Goal: Task Accomplishment & Management: Use online tool/utility

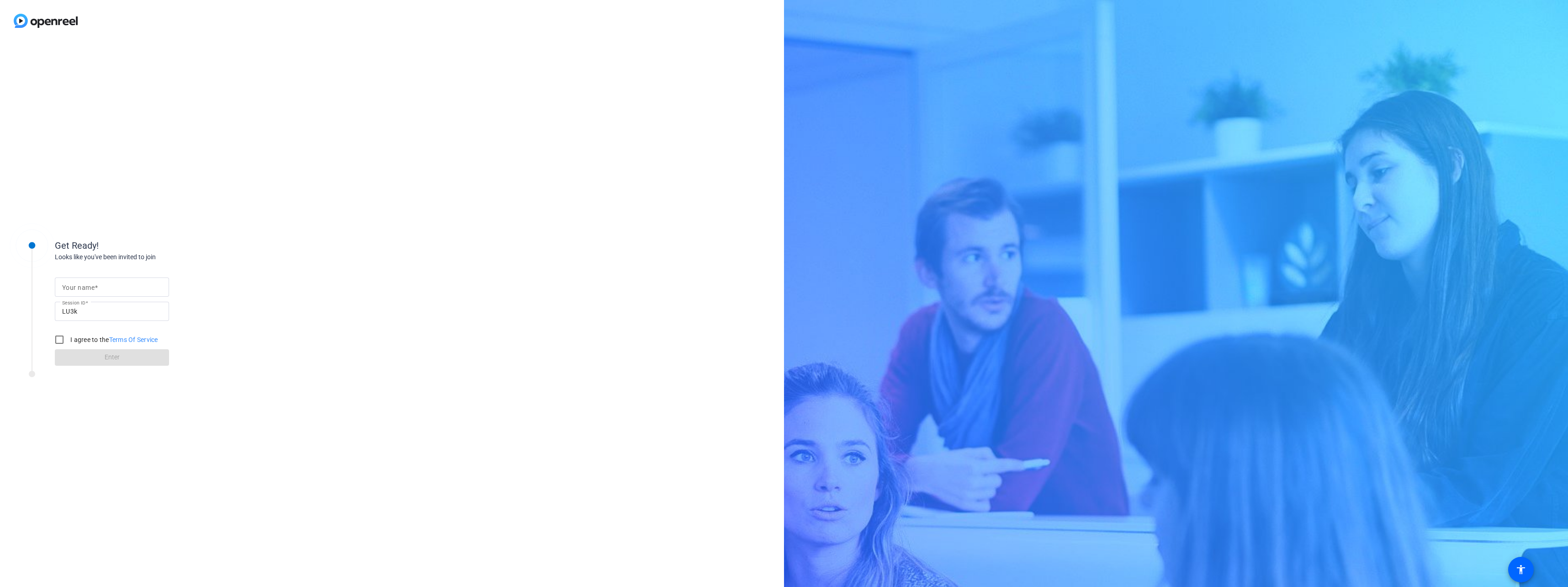
click at [142, 289] on input "Your name" at bounding box center [112, 287] width 100 height 11
drag, startPoint x: 103, startPoint y: 285, endPoint x: 127, endPoint y: 288, distance: 24.2
click at [104, 285] on input "Sangram Gayel" at bounding box center [112, 287] width 100 height 11
type input "Sangram Gayal"
click at [60, 340] on input "I agree to the Terms Of Service" at bounding box center [60, 340] width 18 height 18
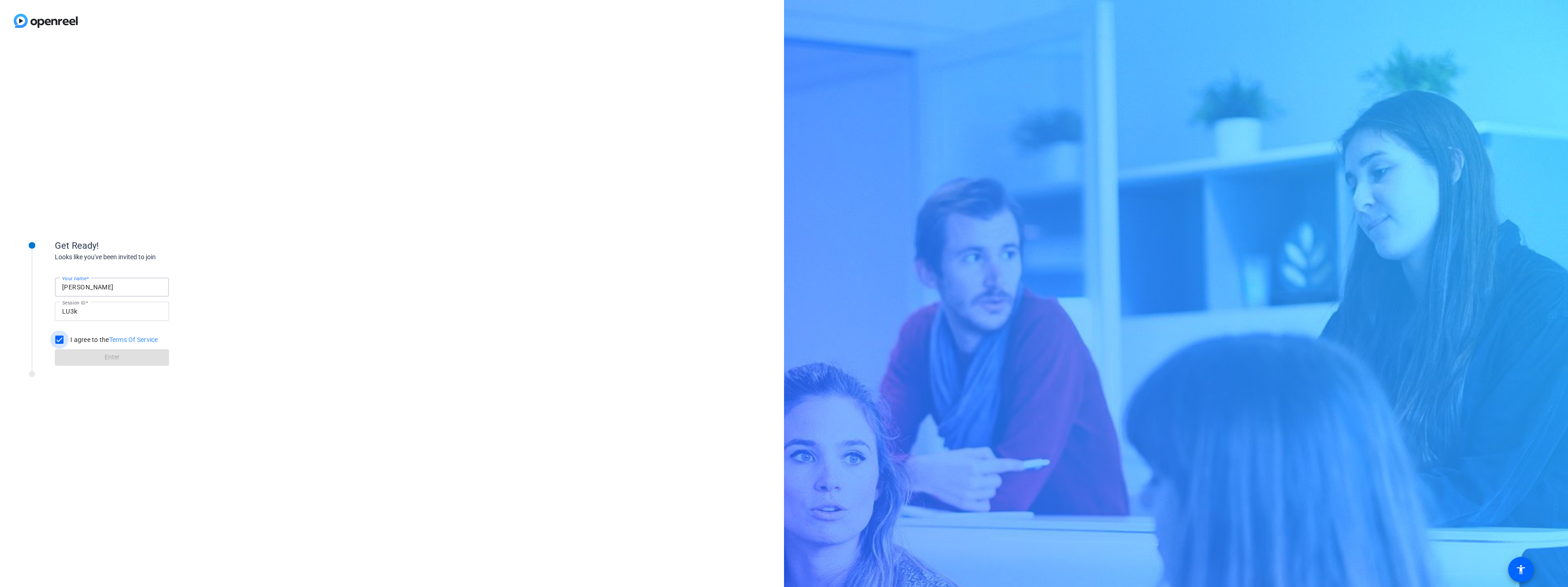
checkbox input "true"
click at [92, 357] on span at bounding box center [112, 357] width 114 height 22
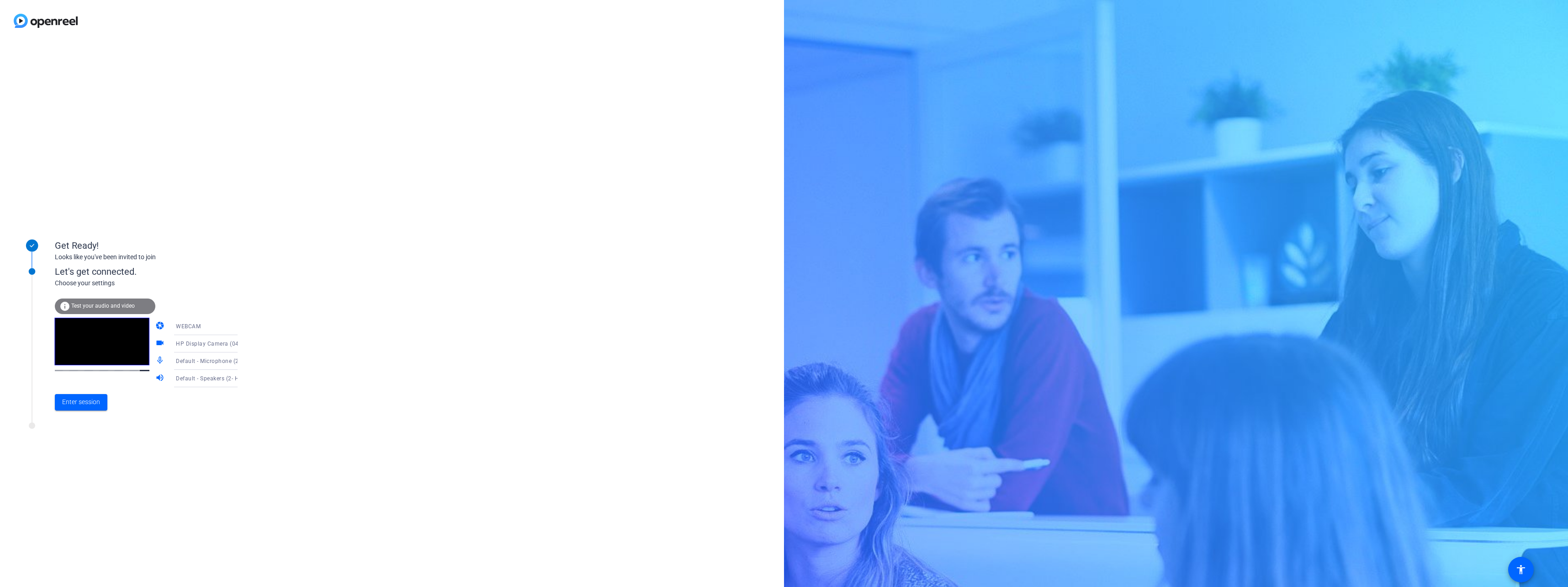
click at [116, 301] on div "info Test your audio and video" at bounding box center [105, 306] width 100 height 16
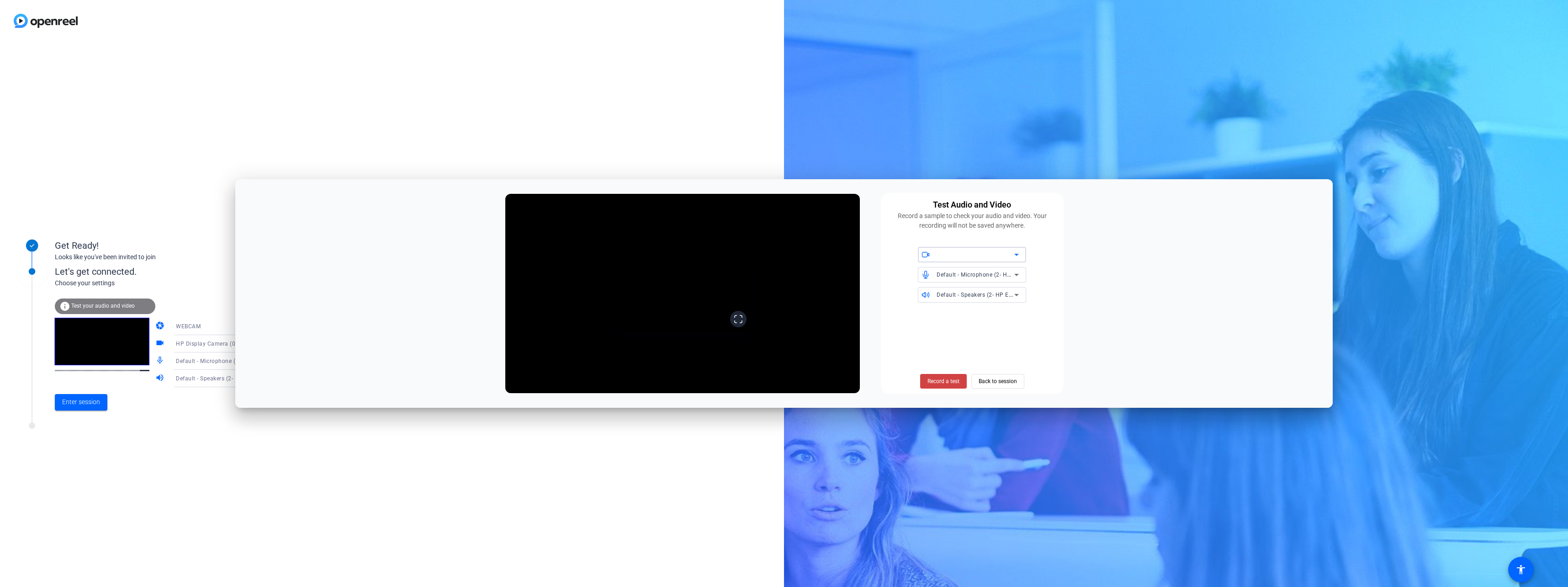
click at [743, 323] on icon at bounding box center [738, 318] width 9 height 9
click at [934, 382] on span "Record a test" at bounding box center [943, 381] width 32 height 9
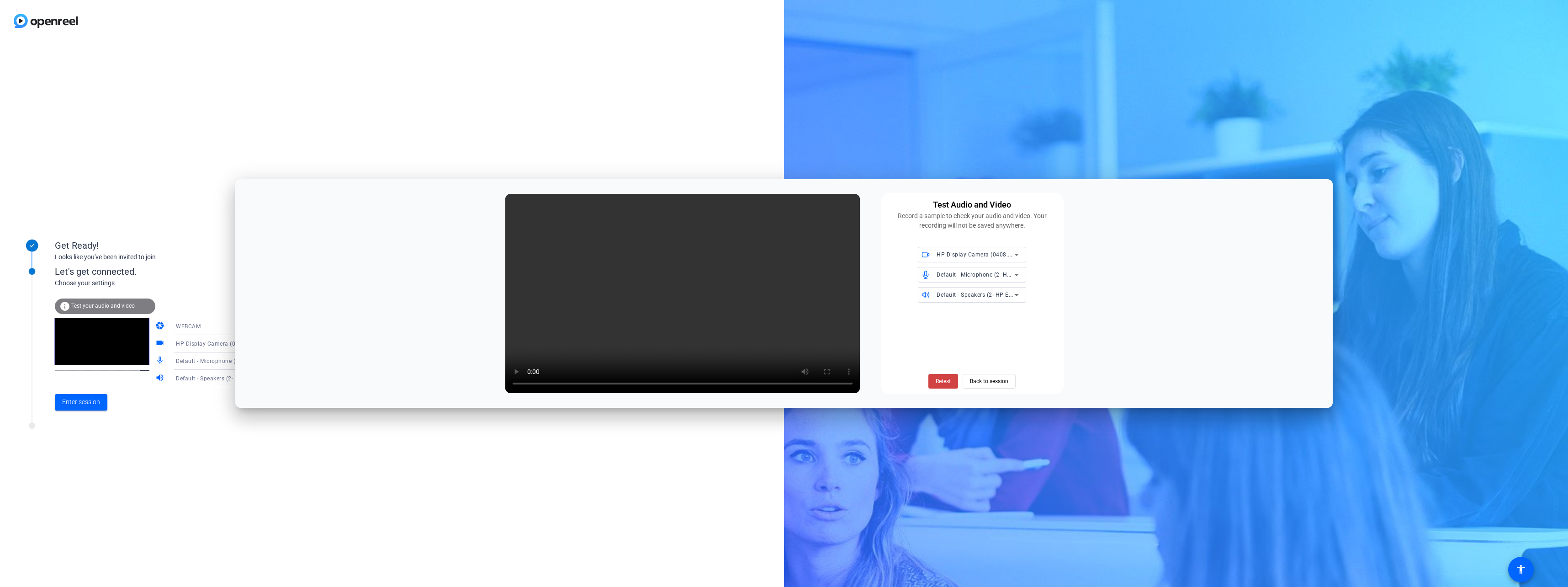
click at [934, 382] on span at bounding box center [943, 381] width 30 height 22
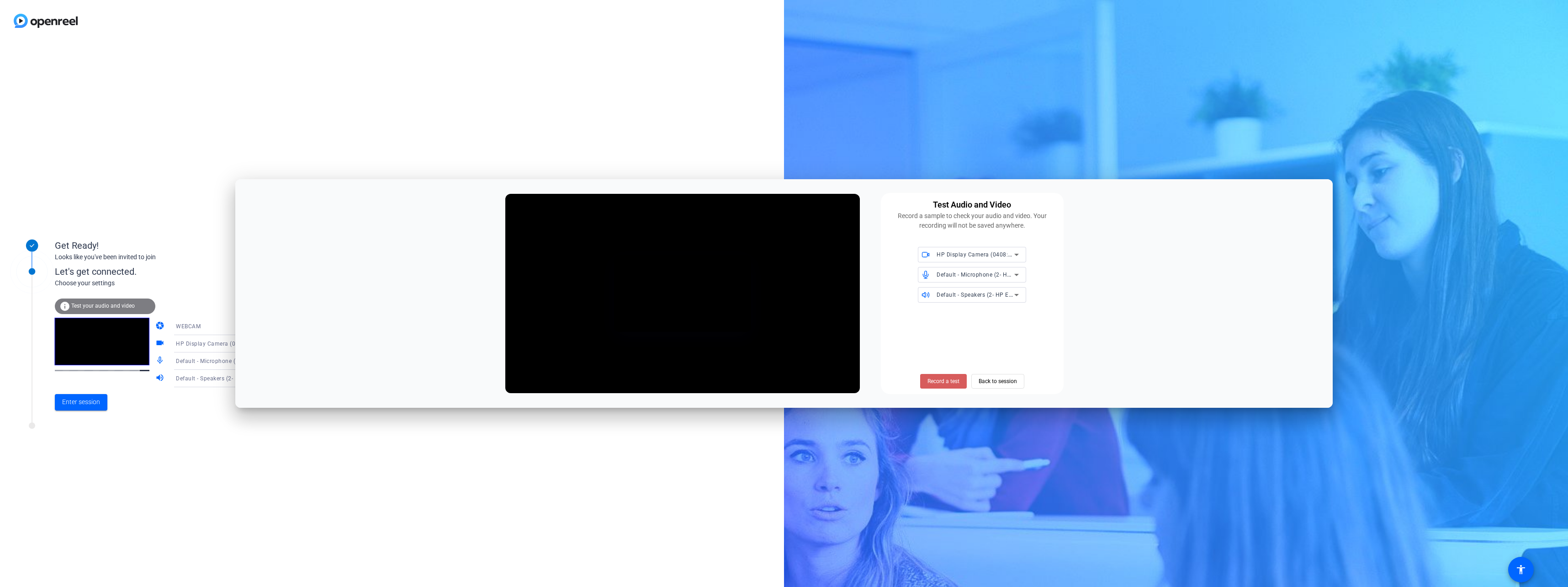
click at [942, 381] on span "Record a test" at bounding box center [943, 381] width 32 height 9
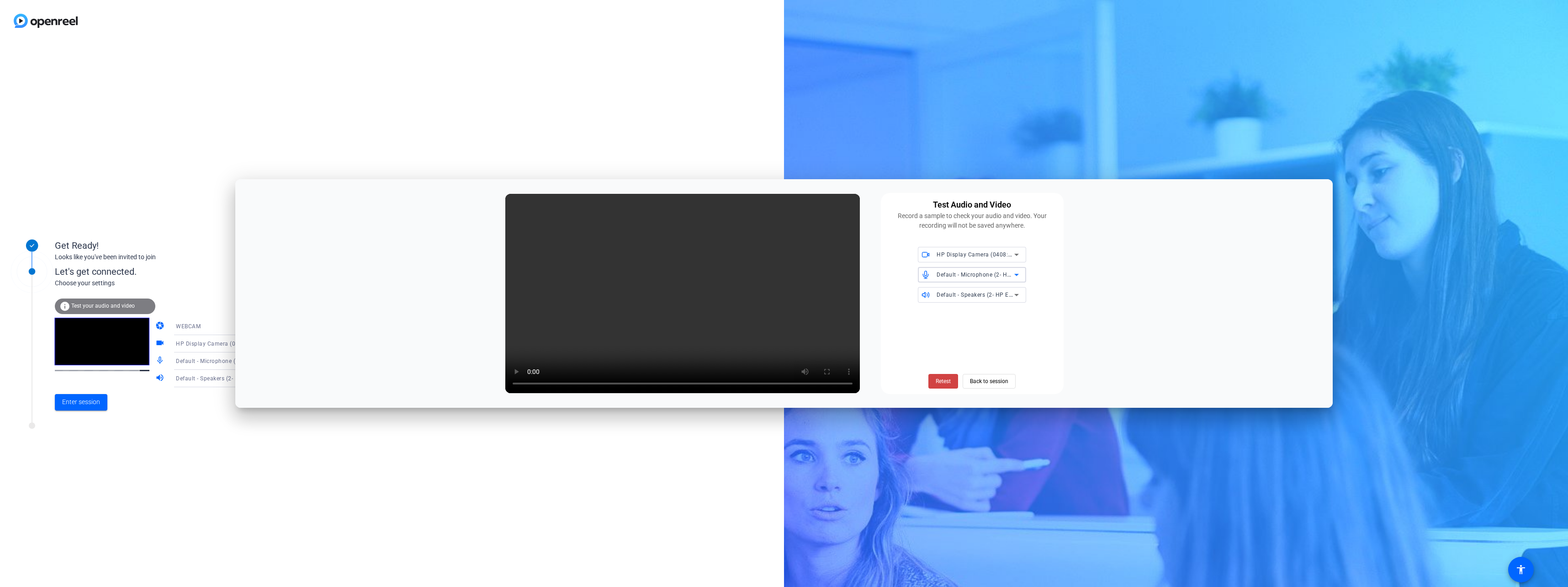
click at [996, 273] on span "Default - Microphone (2- HP E34m G4 USB Audio) (03f0:0487)" at bounding box center [1020, 274] width 166 height 7
click at [1066, 290] on div at bounding box center [784, 294] width 1568 height 587
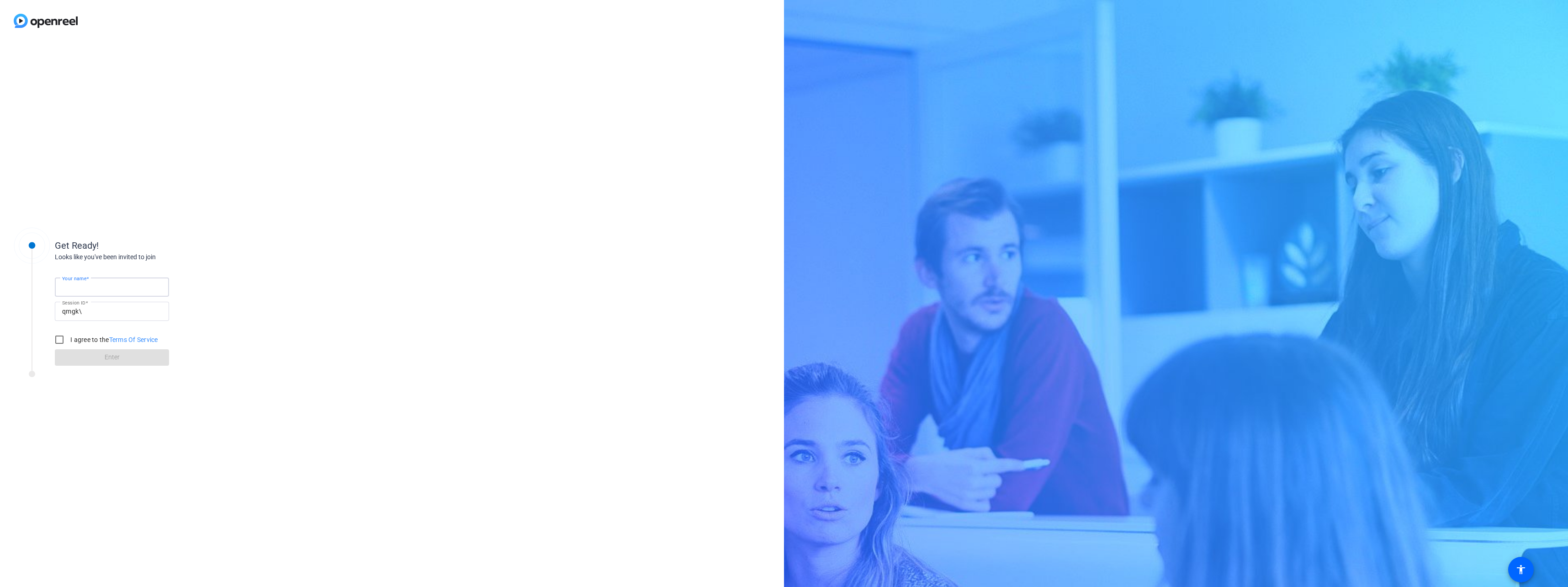
click at [136, 287] on input "Your name" at bounding box center [112, 287] width 100 height 11
type input "[PERSON_NAME]"
click at [57, 343] on input "I agree to the Terms Of Service" at bounding box center [60, 340] width 18 height 18
checkbox input "true"
click at [102, 364] on span at bounding box center [112, 357] width 114 height 22
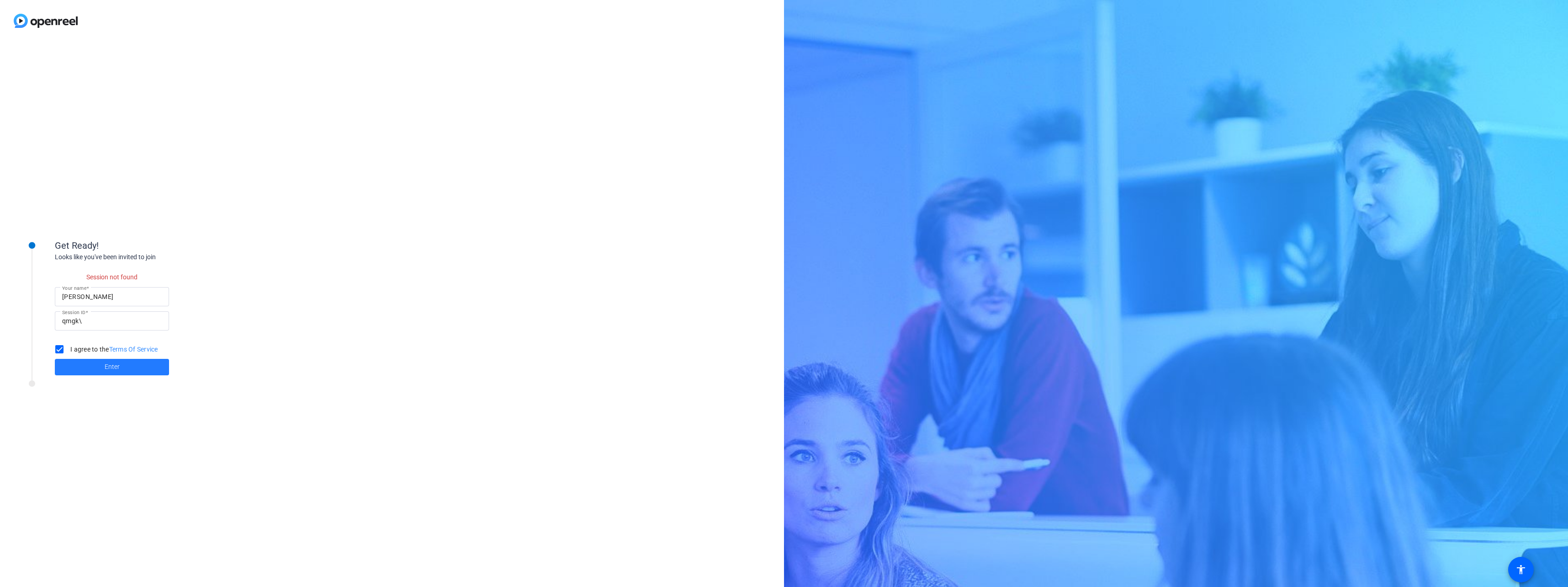
click at [108, 364] on span "Enter" at bounding box center [112, 367] width 15 height 10
click at [95, 304] on div "qmgk\" at bounding box center [112, 311] width 100 height 19
click at [93, 311] on input "qmgk\" at bounding box center [112, 311] width 100 height 11
click at [94, 311] on input "qmgk\" at bounding box center [112, 311] width 100 height 11
click at [85, 315] on input "qmgk\" at bounding box center [112, 311] width 100 height 11
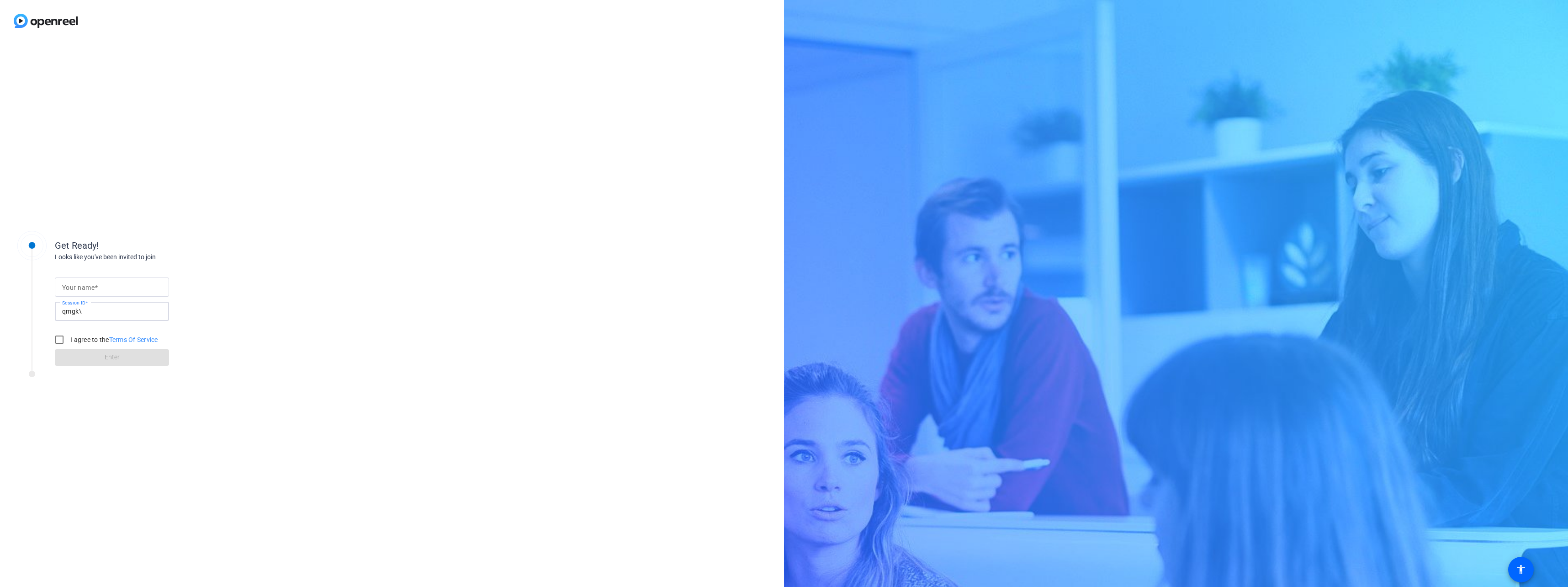
click at [79, 308] on input "qmgk\" at bounding box center [112, 311] width 100 height 11
click at [83, 311] on input "qmgk\" at bounding box center [112, 311] width 100 height 11
click at [111, 283] on input "Your name" at bounding box center [112, 287] width 100 height 11
type input "[PERSON_NAME]"
drag, startPoint x: 61, startPoint y: 342, endPoint x: 73, endPoint y: 347, distance: 13.0
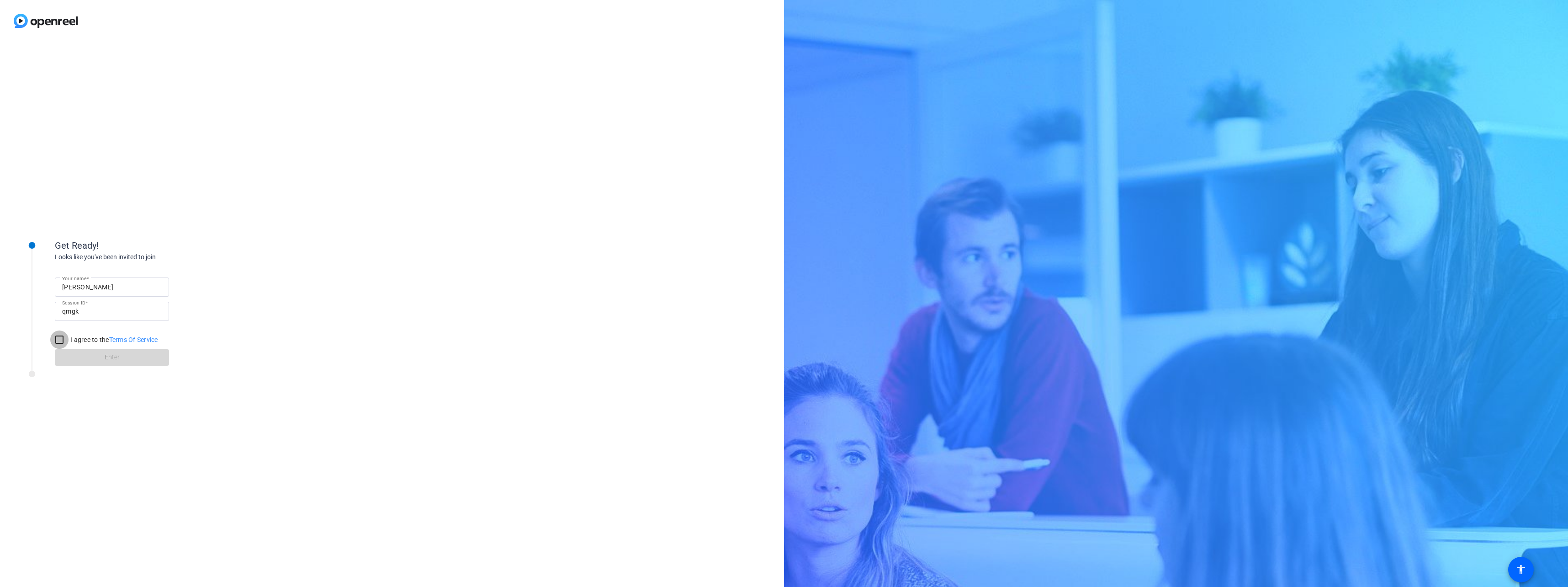
click at [61, 342] on input "I agree to the Terms Of Service" at bounding box center [60, 340] width 18 height 18
checkbox input "true"
click at [98, 361] on span at bounding box center [112, 357] width 114 height 22
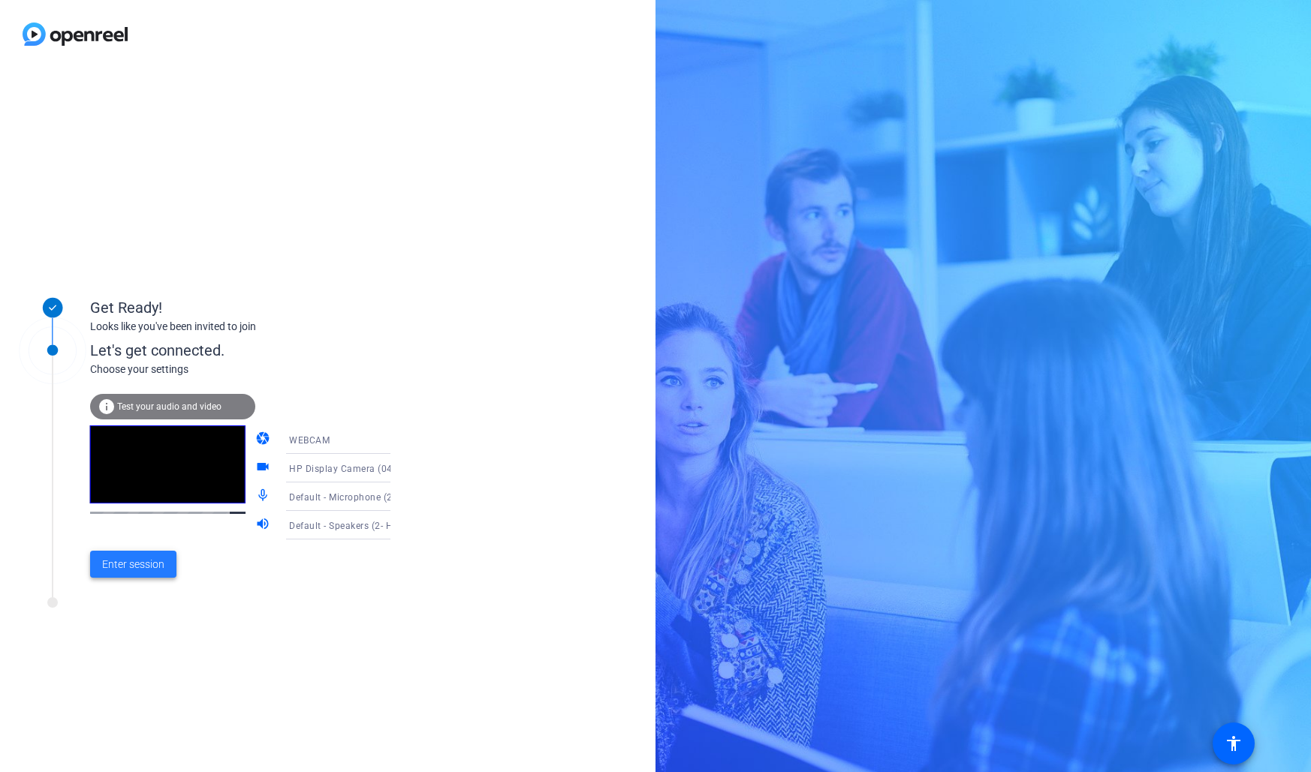
click at [145, 573] on span at bounding box center [133, 564] width 86 height 36
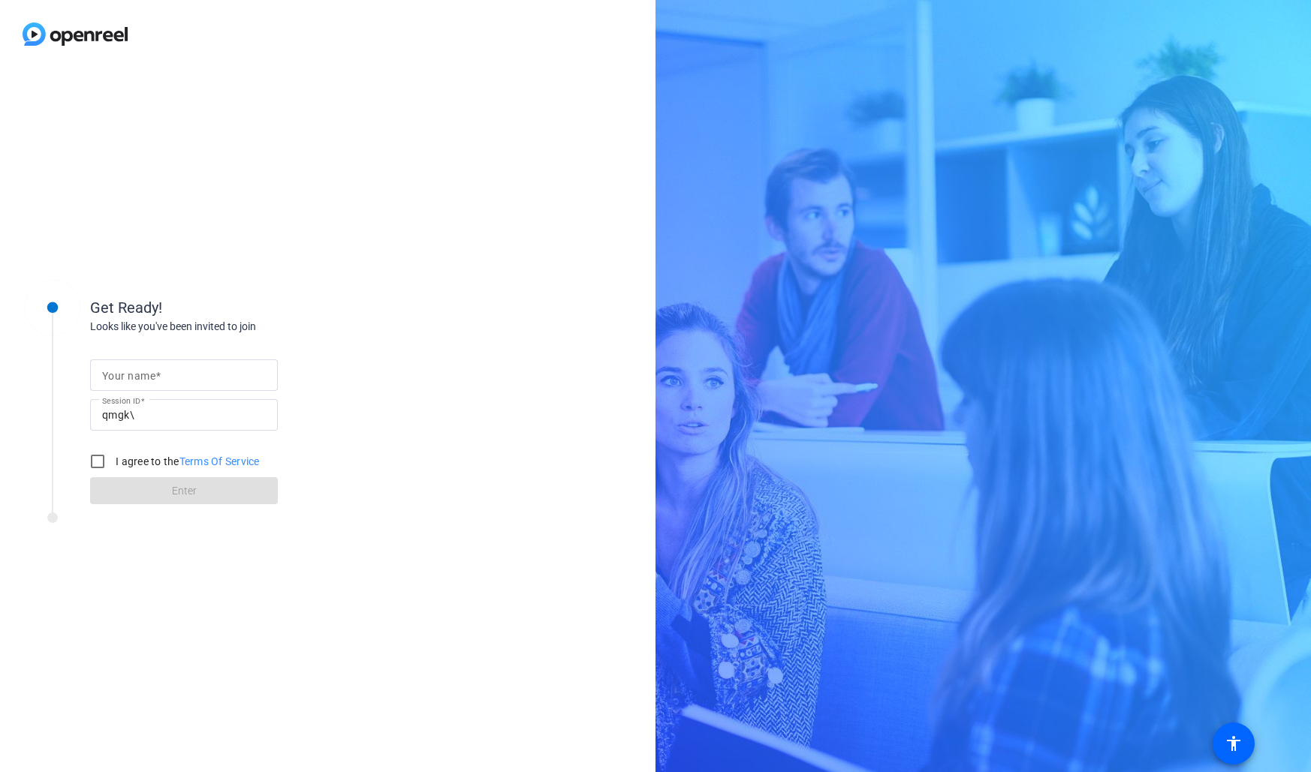
click at [218, 365] on div at bounding box center [184, 376] width 164 height 32
click at [219, 372] on input "Your name" at bounding box center [184, 375] width 164 height 18
type input "Sangram Gayal"
click at [98, 462] on input "I agree to the Terms Of Service" at bounding box center [98, 462] width 30 height 30
checkbox input "true"
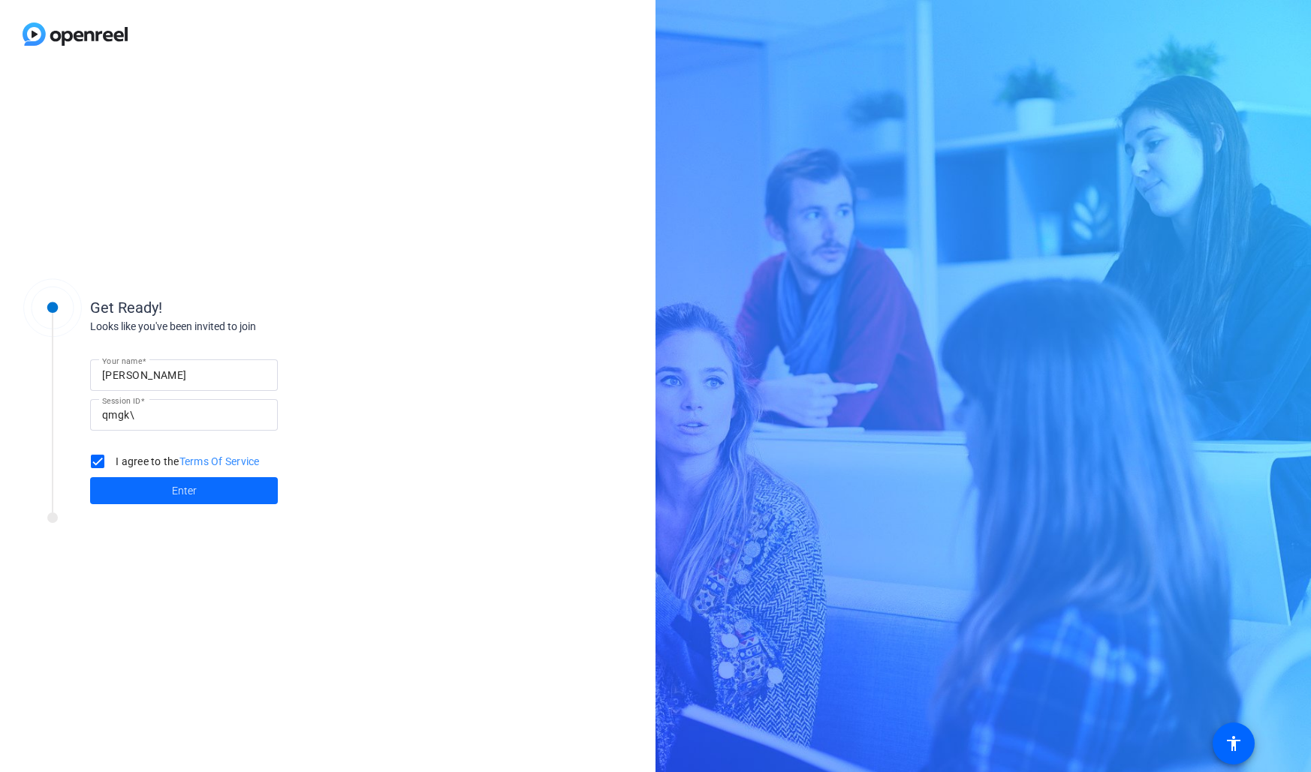
click at [146, 490] on span at bounding box center [184, 491] width 188 height 36
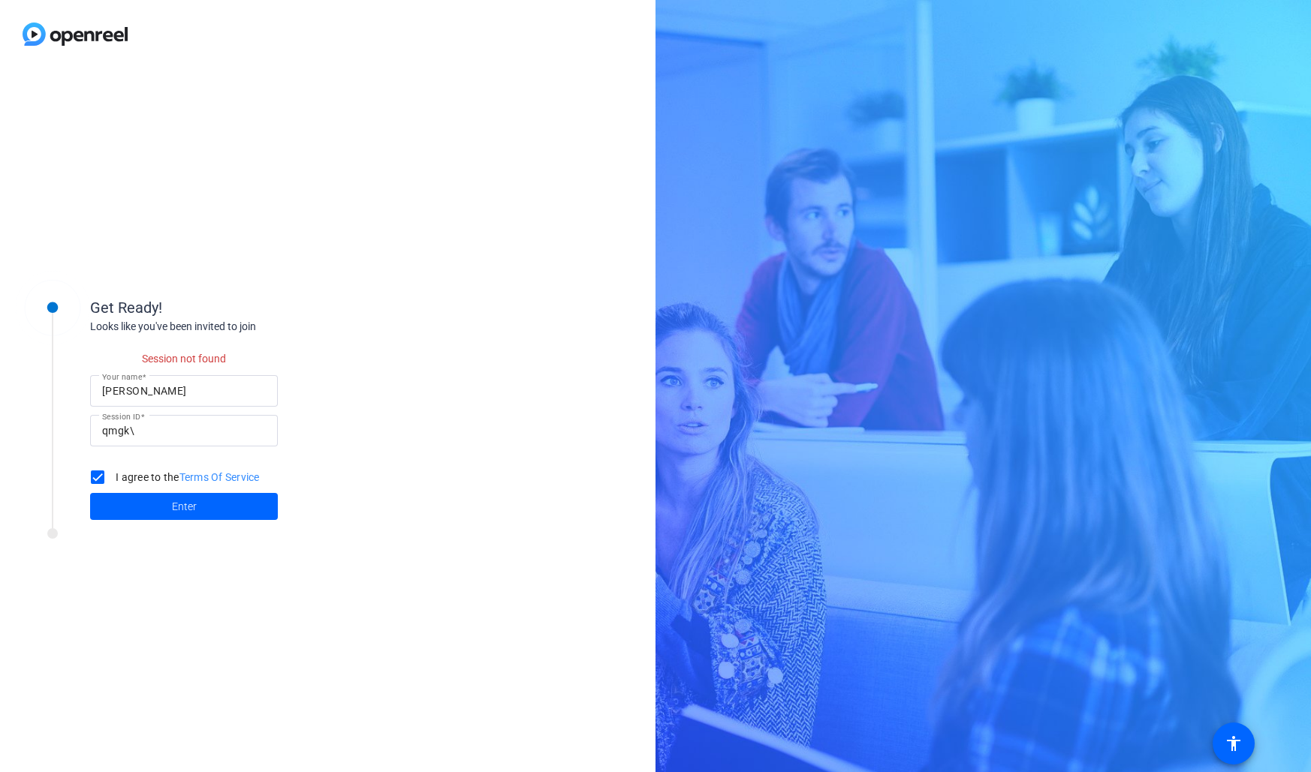
click at [170, 432] on input "qmgk\" at bounding box center [184, 431] width 164 height 18
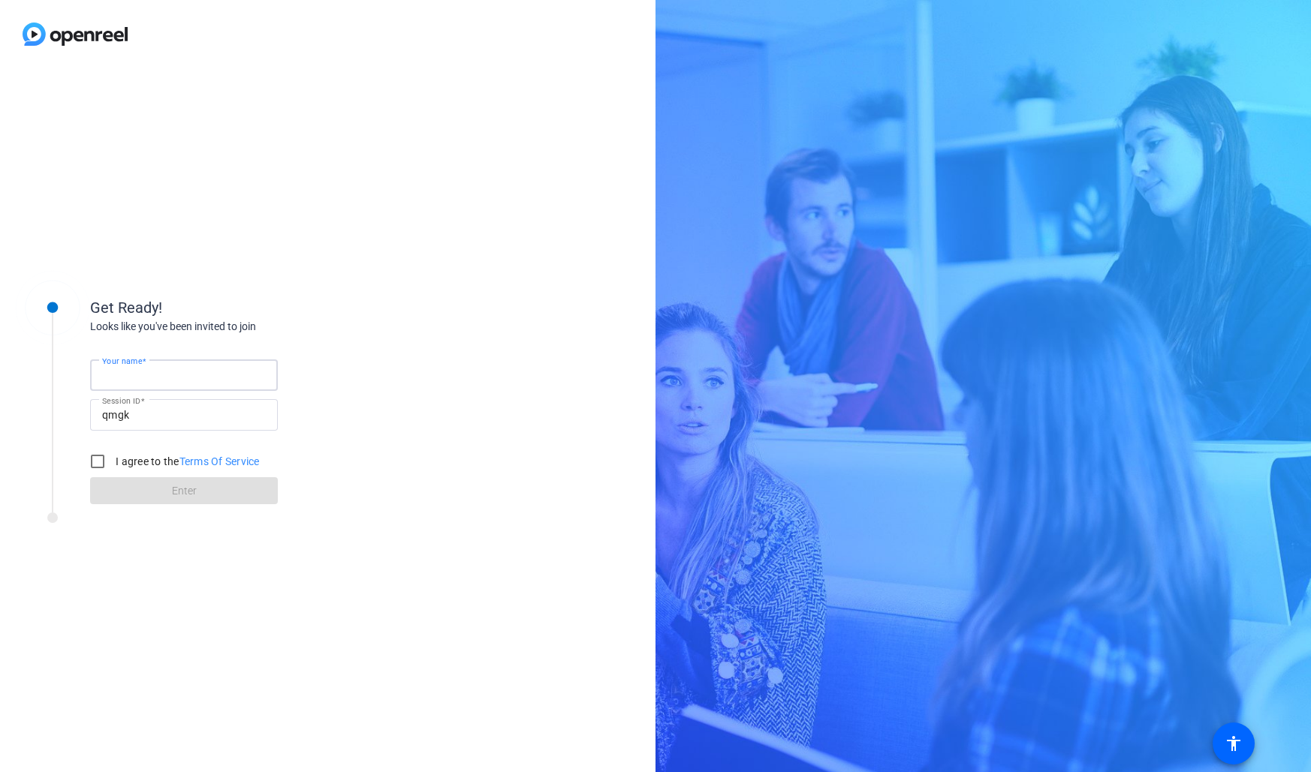
click at [195, 373] on input "Your name" at bounding box center [184, 375] width 164 height 18
type input "[PERSON_NAME]"
click at [95, 468] on input "I agree to the Terms Of Service" at bounding box center [98, 462] width 30 height 30
checkbox input "true"
click at [134, 496] on span at bounding box center [184, 491] width 188 height 36
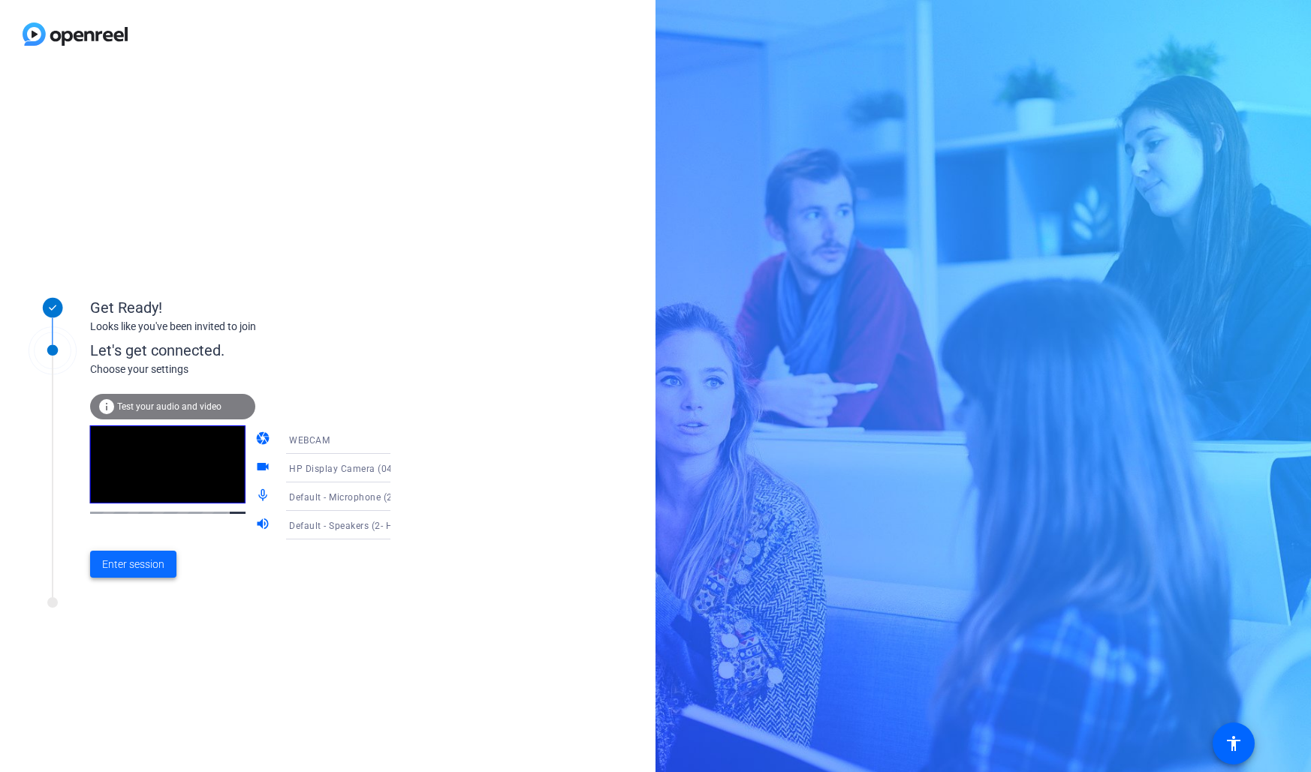
click at [147, 564] on span "Enter session" at bounding box center [133, 565] width 62 height 16
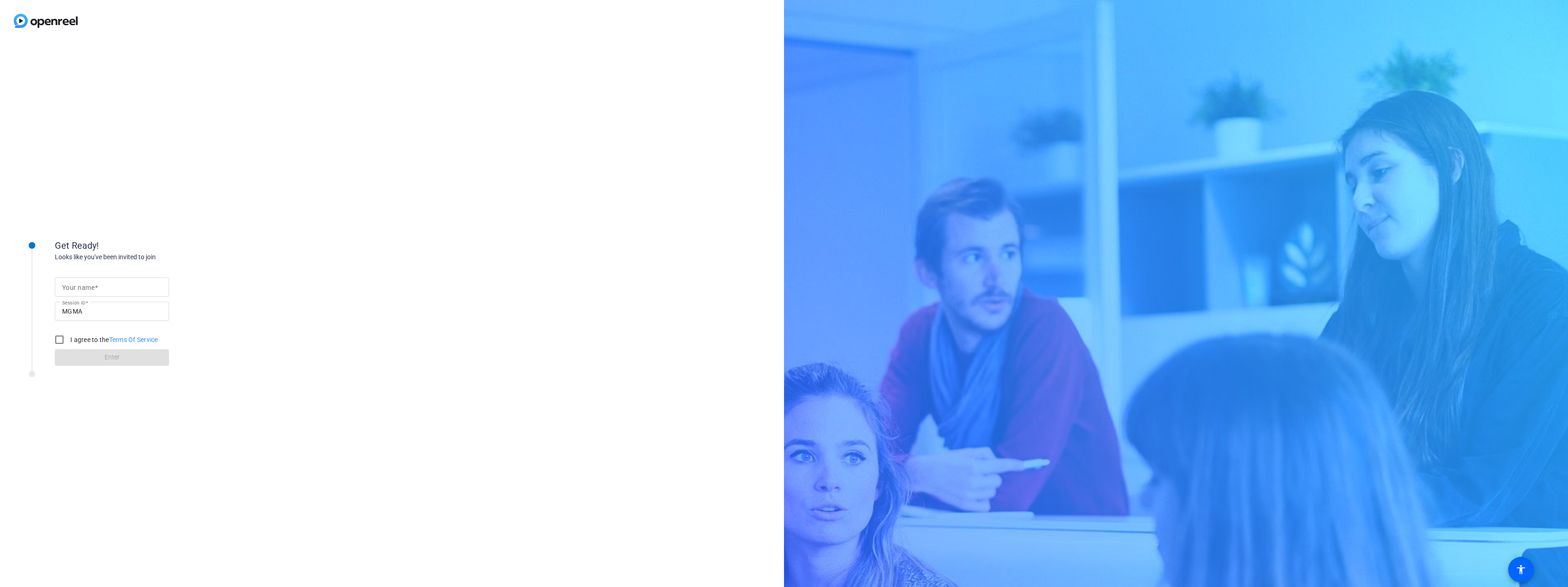
click at [83, 286] on mat-label "Your name" at bounding box center [78, 287] width 32 height 7
click at [83, 286] on input "Your name" at bounding box center [112, 287] width 100 height 11
type input "[PERSON_NAME]"
click at [60, 337] on input "I agree to the Terms Of Service" at bounding box center [60, 340] width 18 height 18
checkbox input "true"
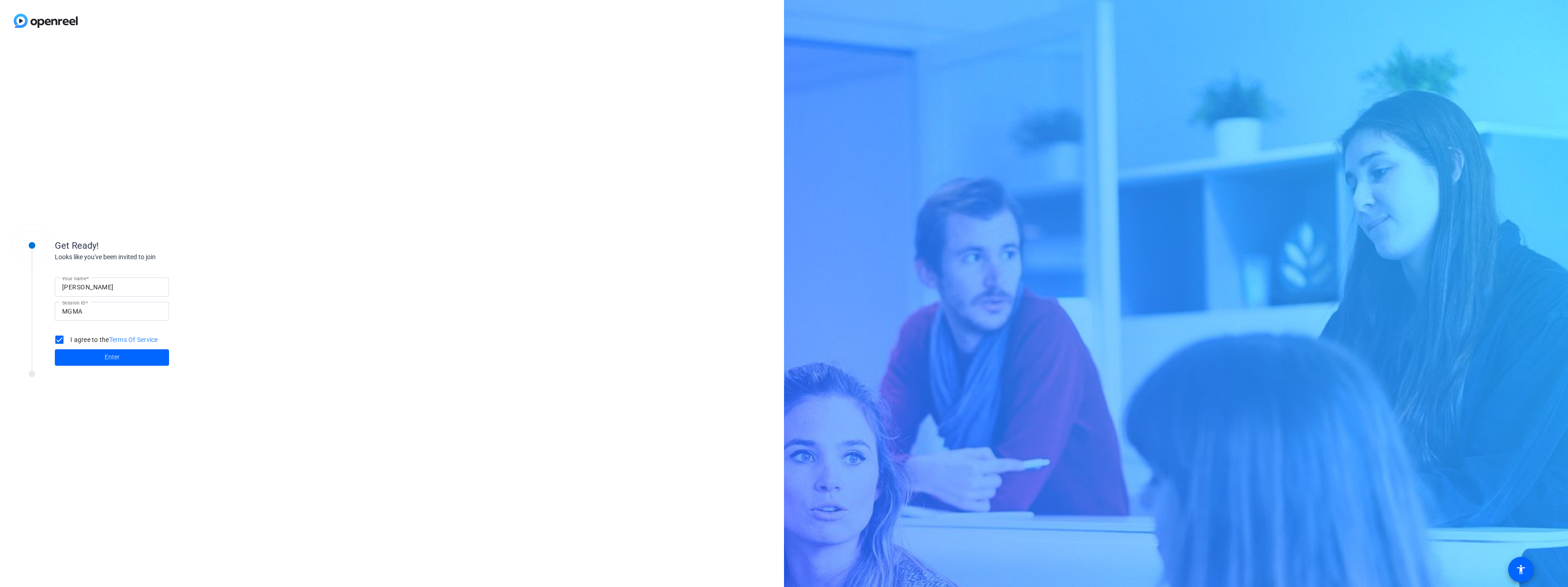
click at [94, 287] on input "[PERSON_NAME]" at bounding box center [112, 287] width 100 height 11
type input "[PERSON_NAME]"
click at [116, 360] on span "Enter" at bounding box center [112, 357] width 15 height 10
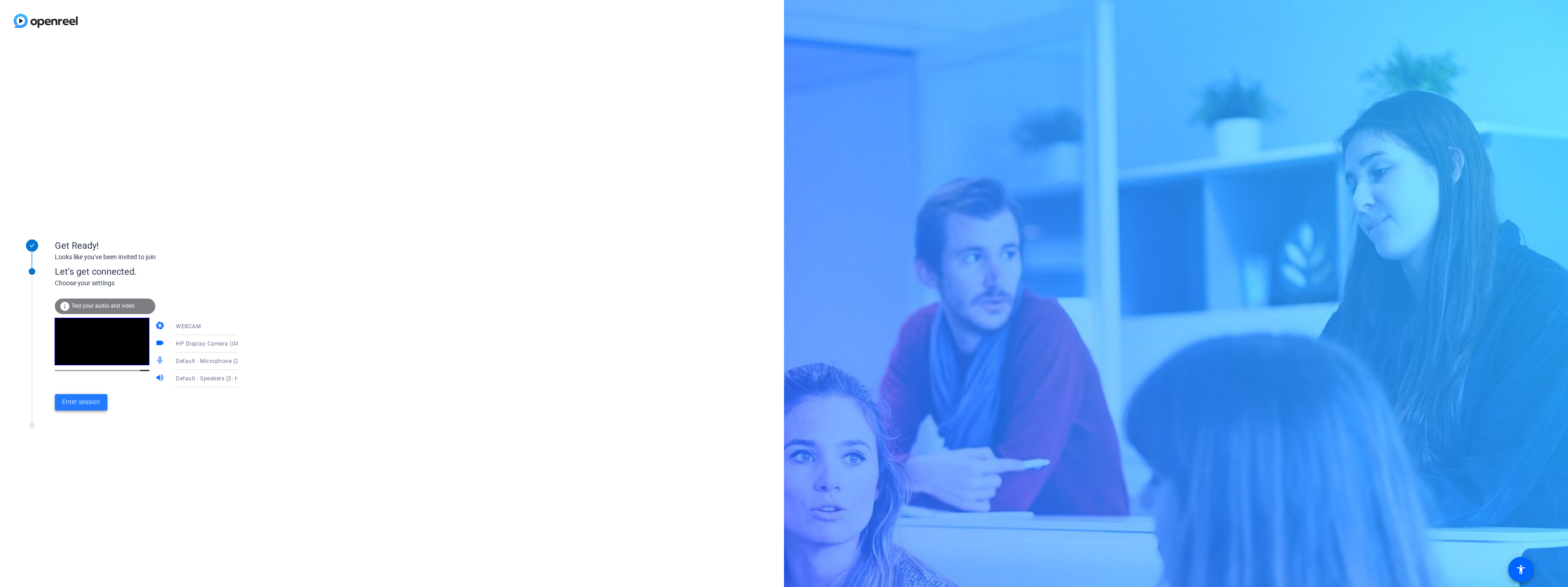
click at [98, 403] on span "Enter session" at bounding box center [81, 402] width 38 height 10
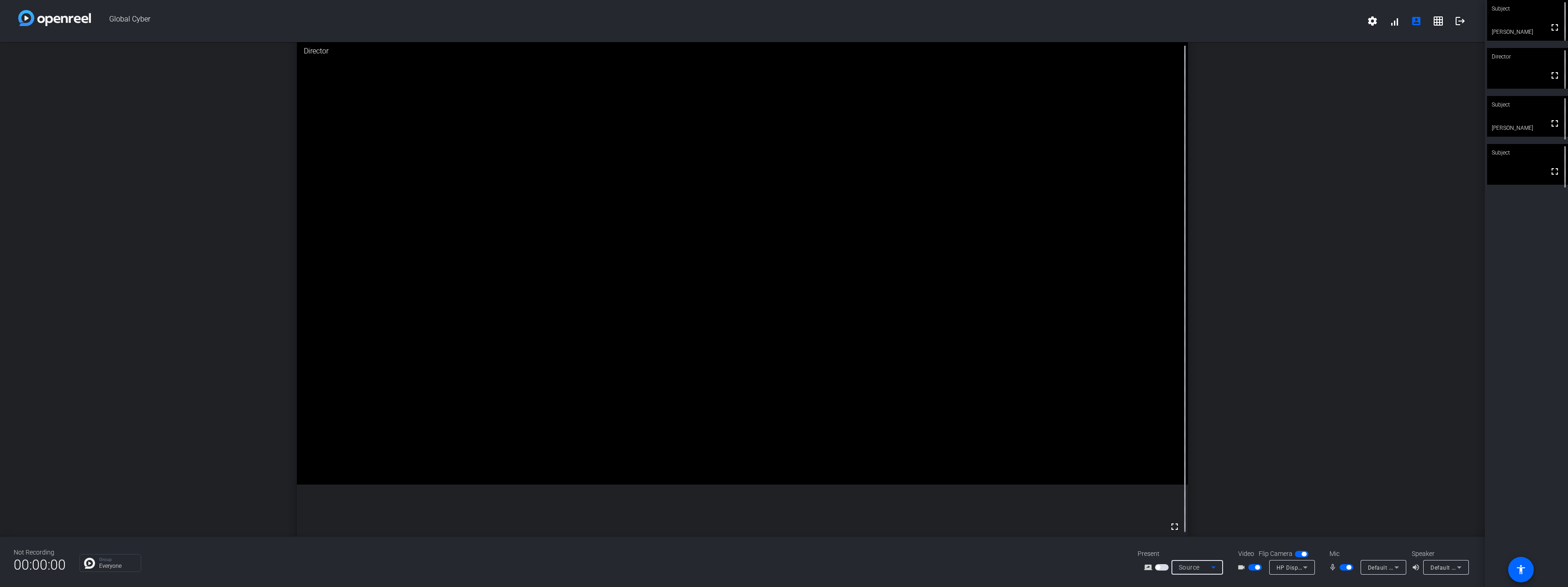
click at [1206, 566] on div "Source" at bounding box center [1195, 567] width 32 height 11
click at [1261, 432] on div at bounding box center [784, 294] width 1568 height 587
click at [1390, 567] on span "Default - Microphone (2- HP E34m G4 USB Audio) (03f0:0487)" at bounding box center [1451, 567] width 166 height 7
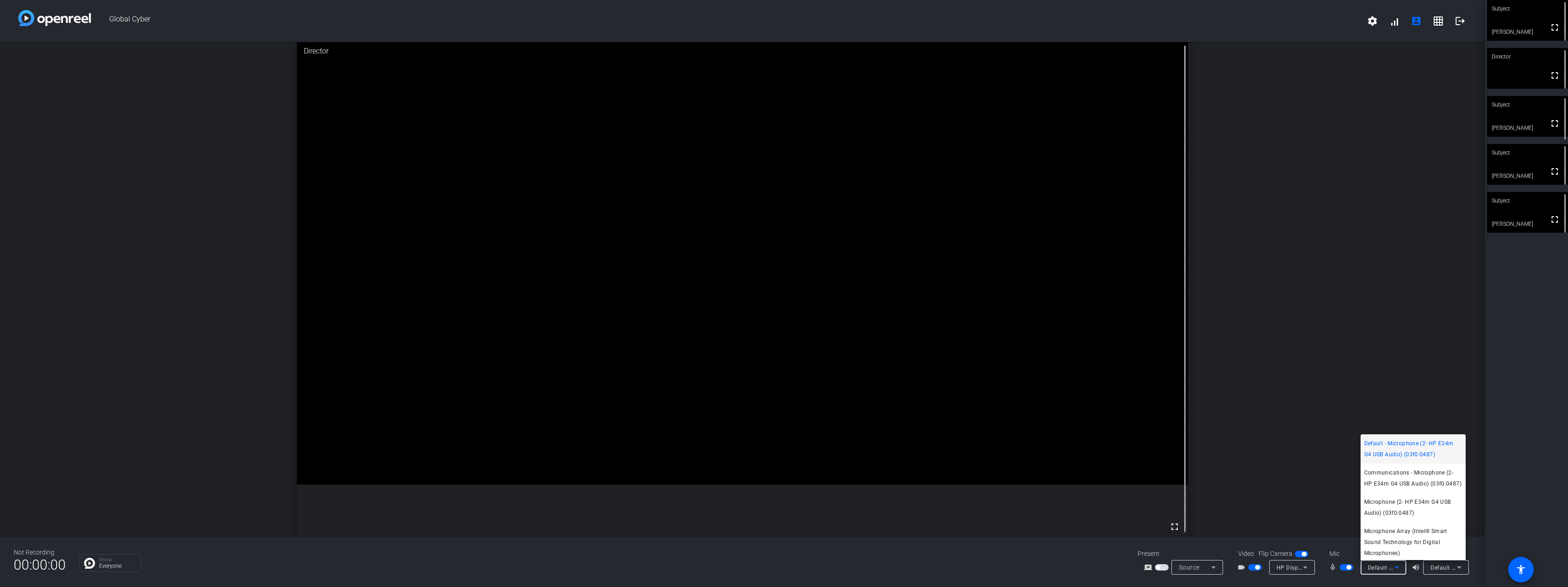
click at [1326, 365] on div at bounding box center [784, 294] width 1568 height 587
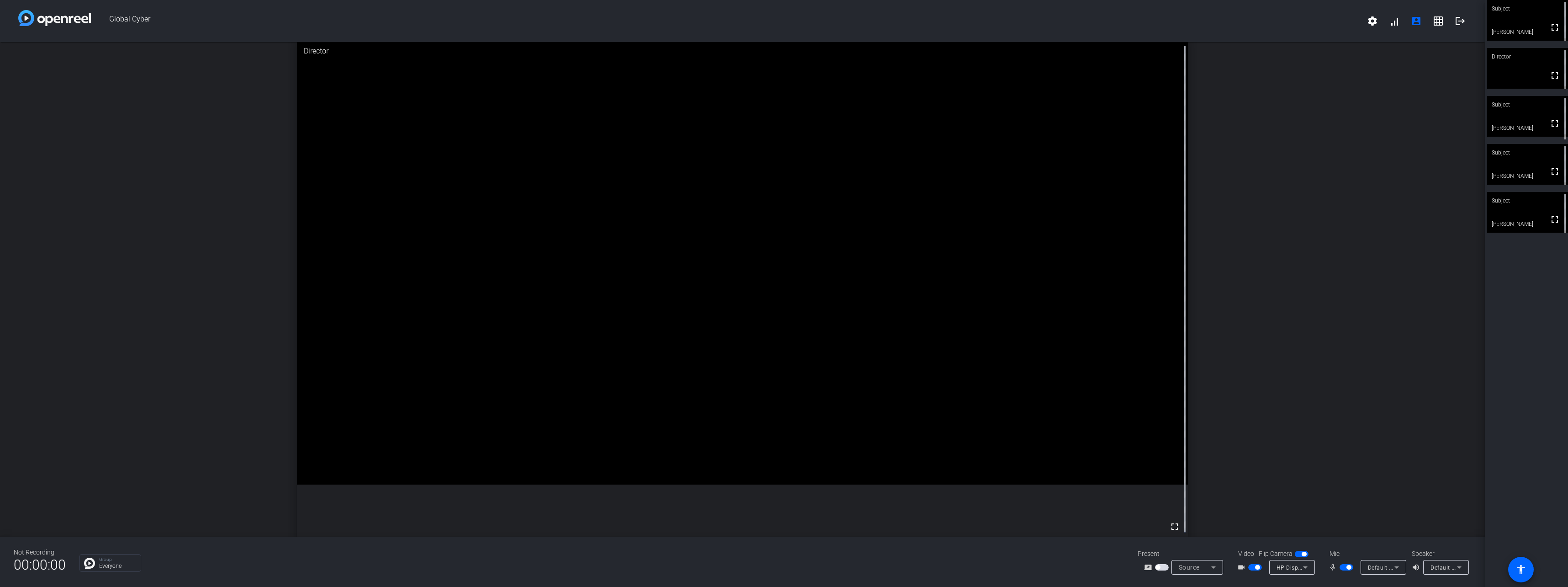
click at [1434, 571] on div "Default - Speakers (2- HP E34m G4 USB Audio) (03f0:0487)" at bounding box center [1444, 567] width 27 height 12
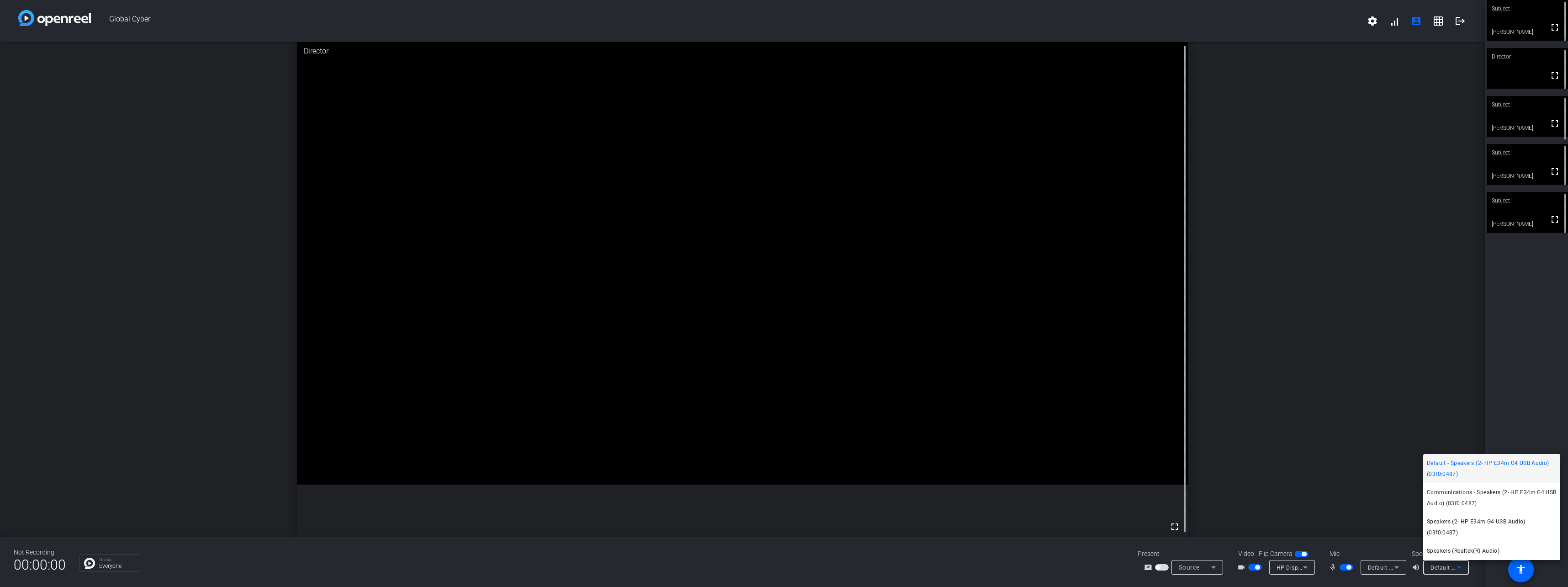
click at [1301, 380] on div at bounding box center [784, 294] width 1568 height 587
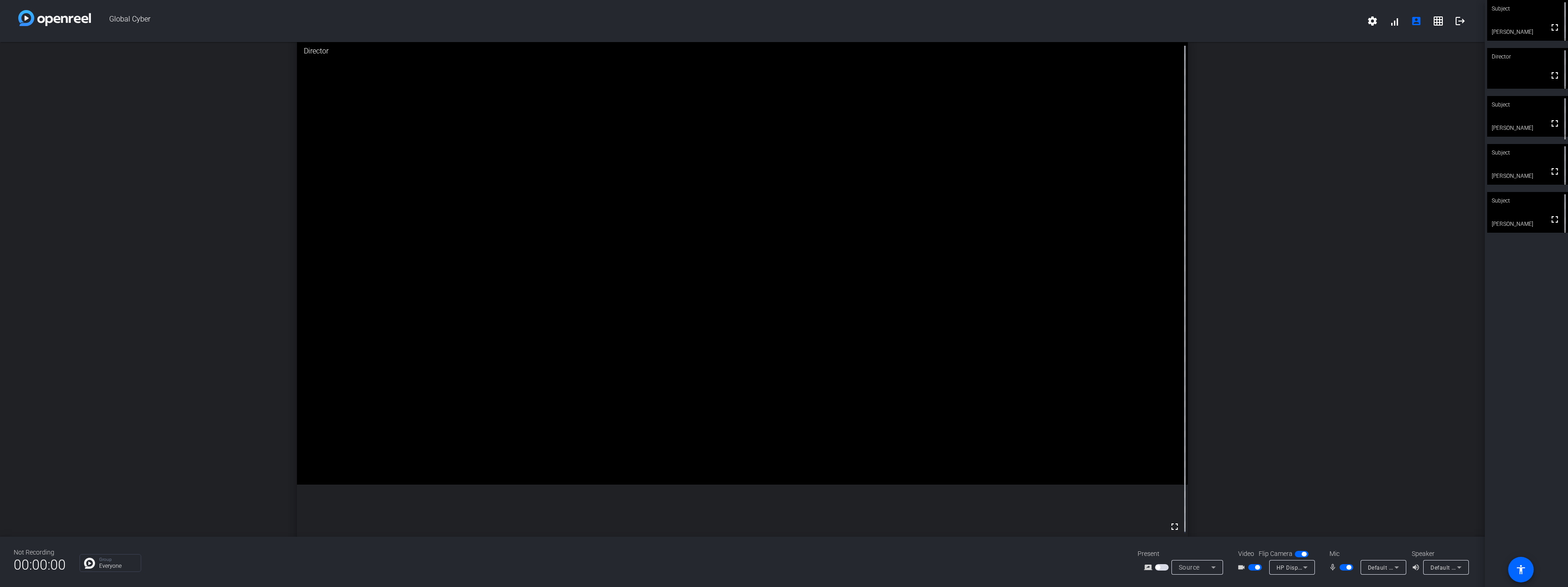
click at [609, 263] on video at bounding box center [743, 262] width 891 height 446
click at [1303, 554] on span "button" at bounding box center [1304, 554] width 5 height 5
click at [1303, 554] on span "button" at bounding box center [1301, 554] width 14 height 7
click at [1303, 554] on span "button" at bounding box center [1304, 554] width 5 height 5
click at [1297, 555] on span "button" at bounding box center [1298, 554] width 5 height 5
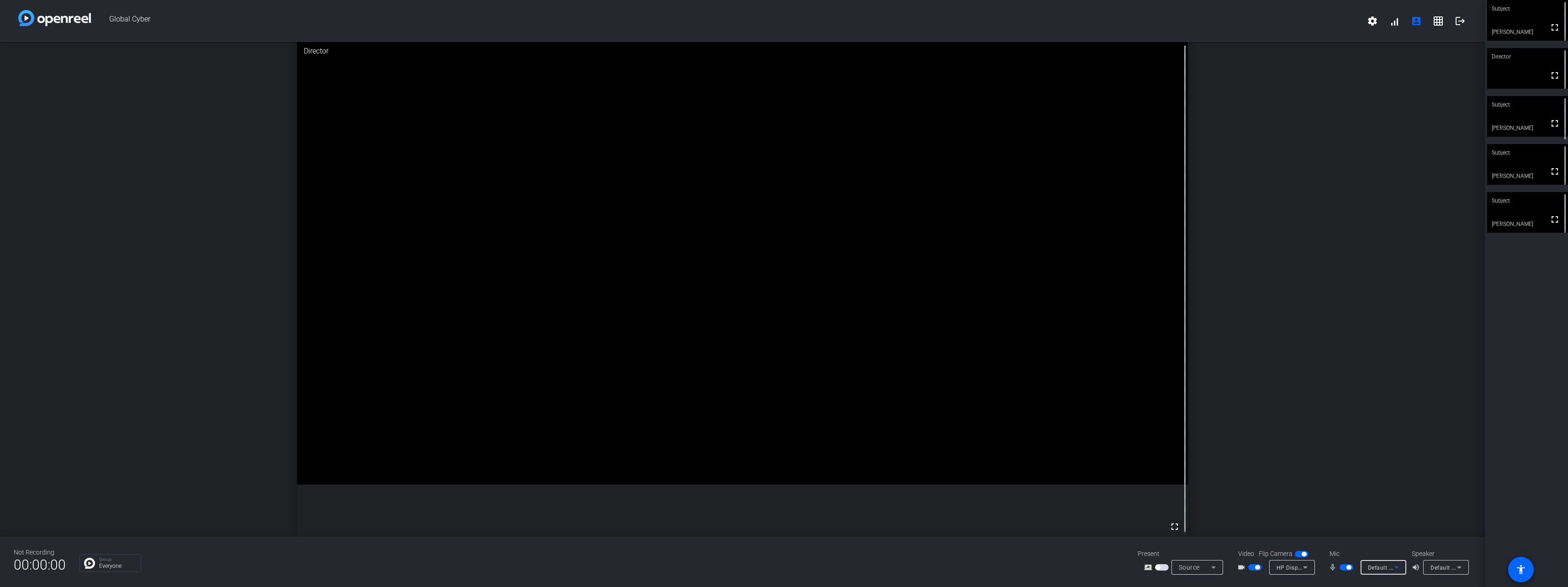
click at [1393, 571] on icon at bounding box center [1397, 567] width 11 height 11
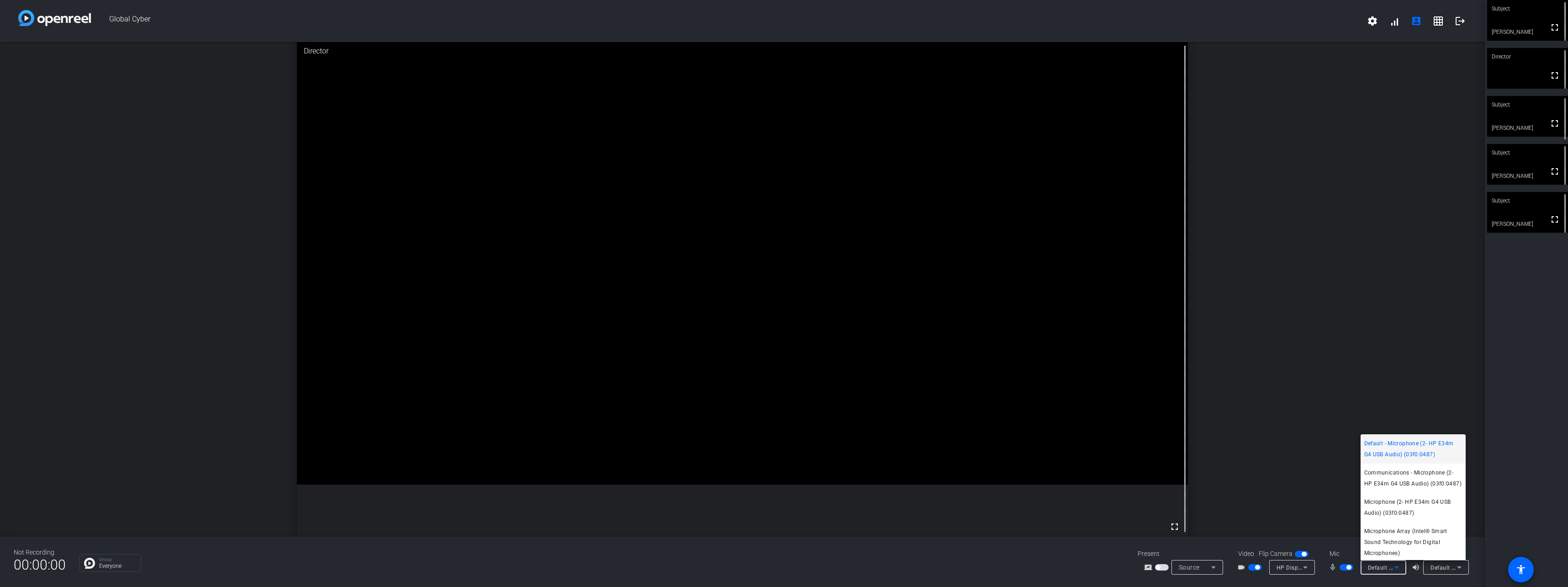
click at [1293, 400] on div at bounding box center [784, 294] width 1568 height 587
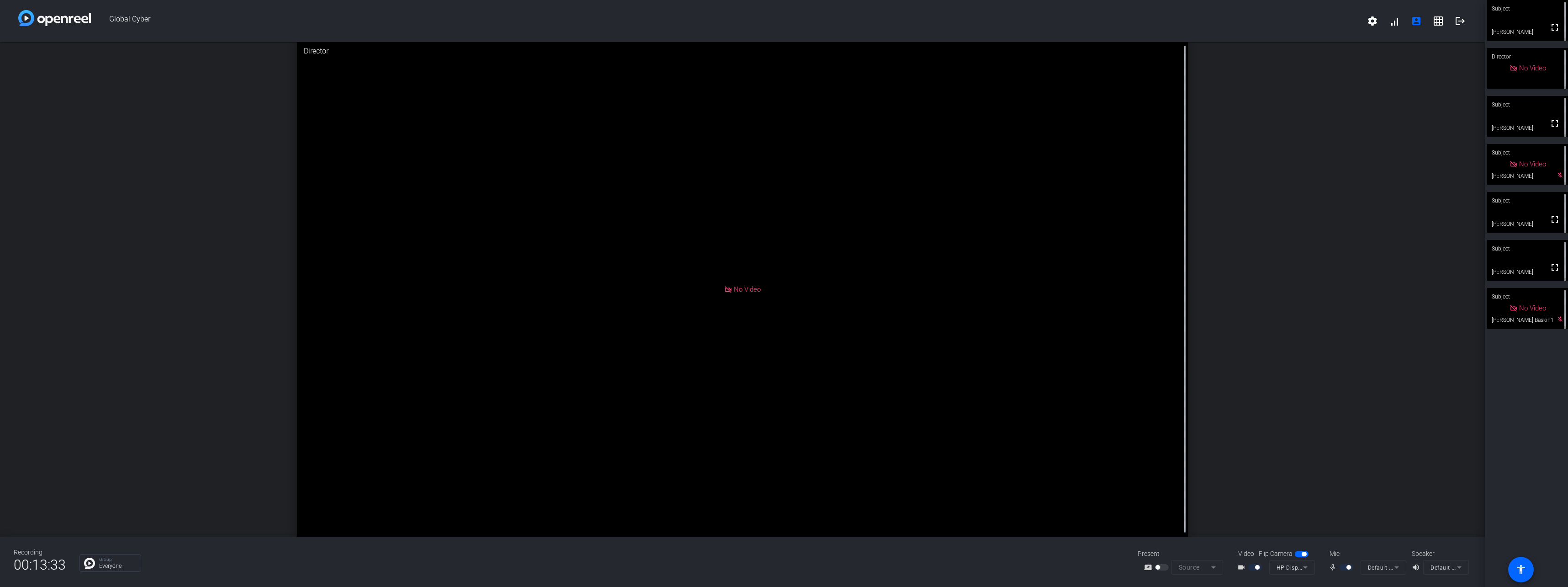
click at [985, 339] on div "No Video" at bounding box center [743, 289] width 891 height 501
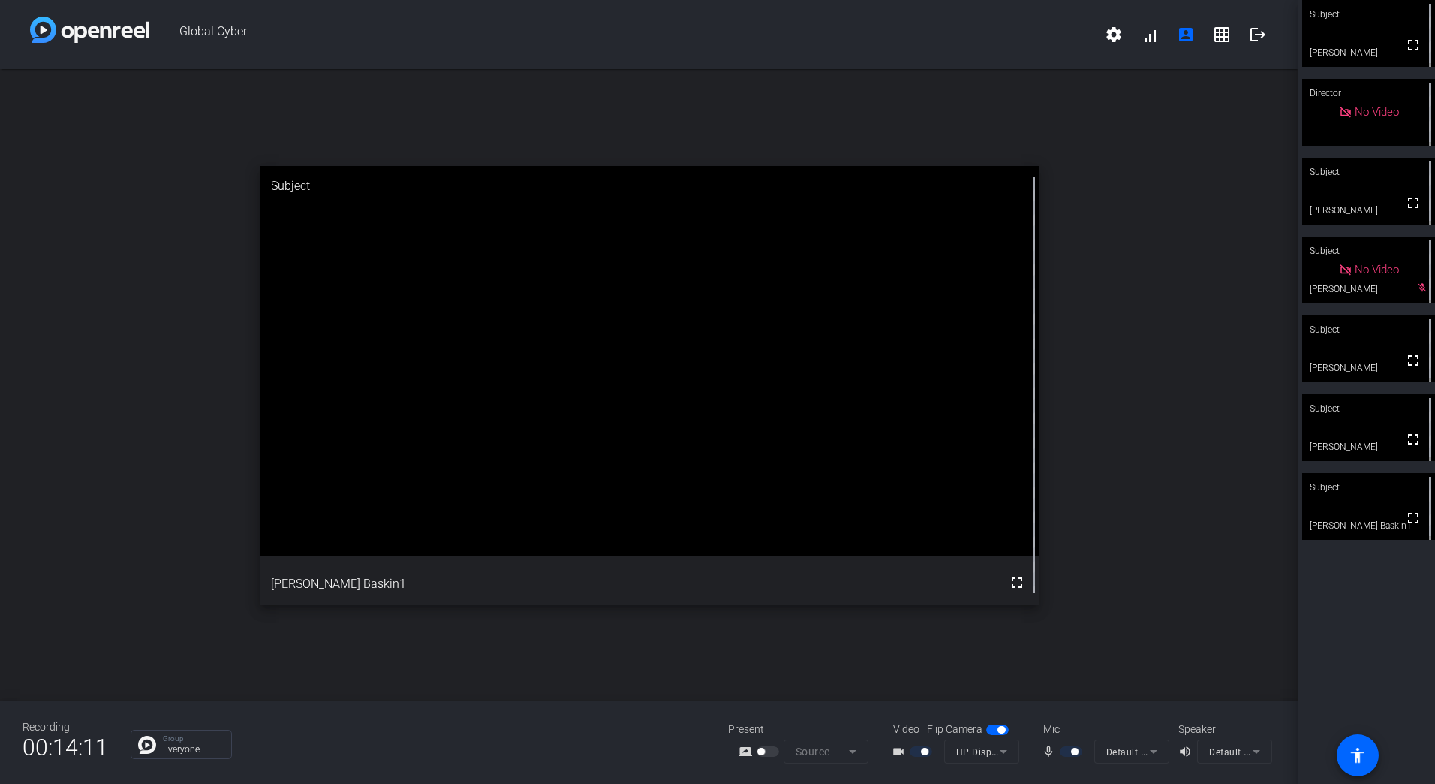
click at [1123, 752] on mat-form-field "Default - Microphone (2- HP E34m G4 USB Audio) (03f0:0487)" at bounding box center [1131, 751] width 75 height 24
click at [1154, 755] on mat-form-field "Default - Microphone (2- HP E34m G4 USB Audio) (03f0:0487)" at bounding box center [1131, 751] width 75 height 24
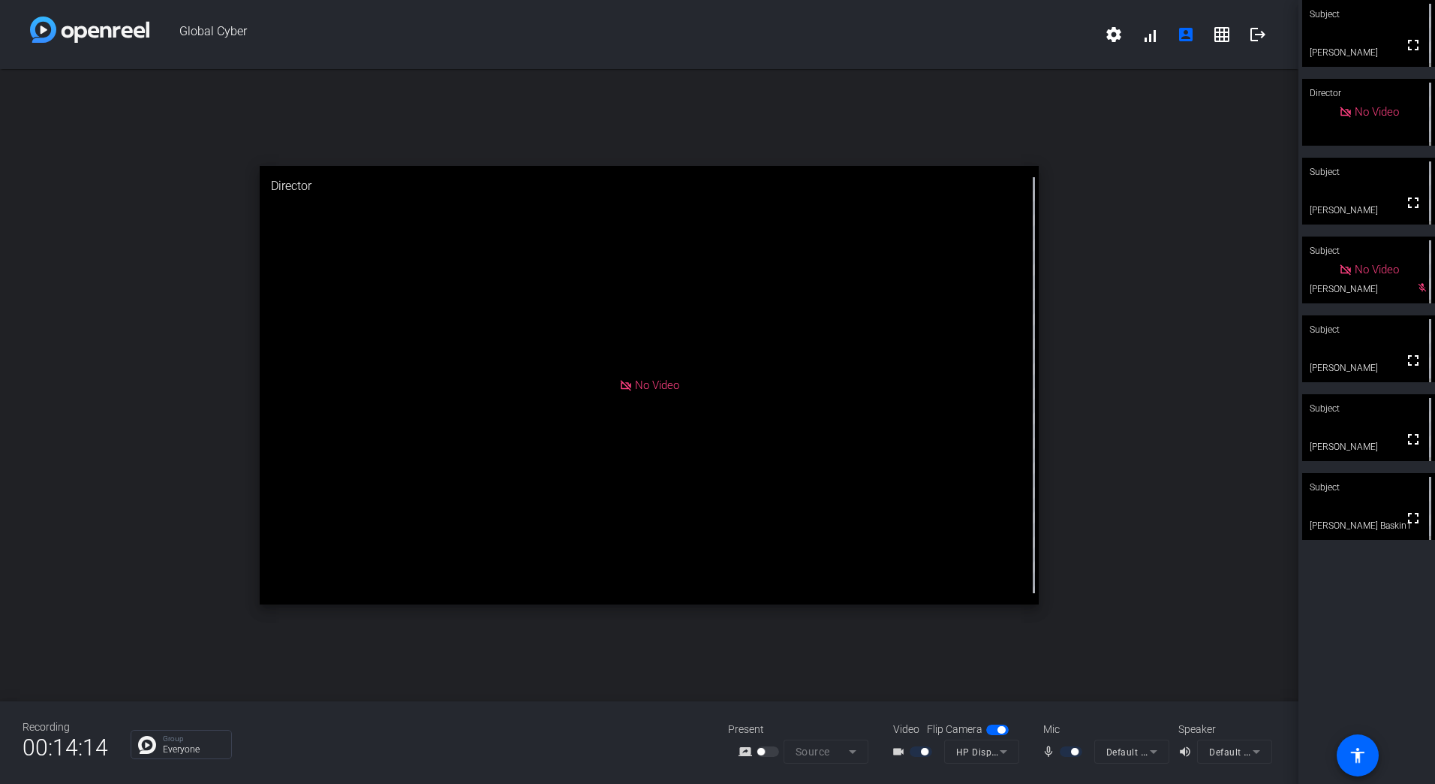
click at [1149, 755] on mat-form-field "Default - Microphone (2- HP E34m G4 USB Audio) (03f0:0487)" at bounding box center [1131, 751] width 75 height 24
click at [1130, 751] on mat-form-field "Default - Microphone (2- HP E34m G4 USB Audio) (03f0:0487)" at bounding box center [1131, 751] width 75 height 24
click at [1147, 749] on mat-form-field "Default - Microphone (2- HP E34m G4 USB Audio) (03f0:0487)" at bounding box center [1131, 751] width 75 height 24
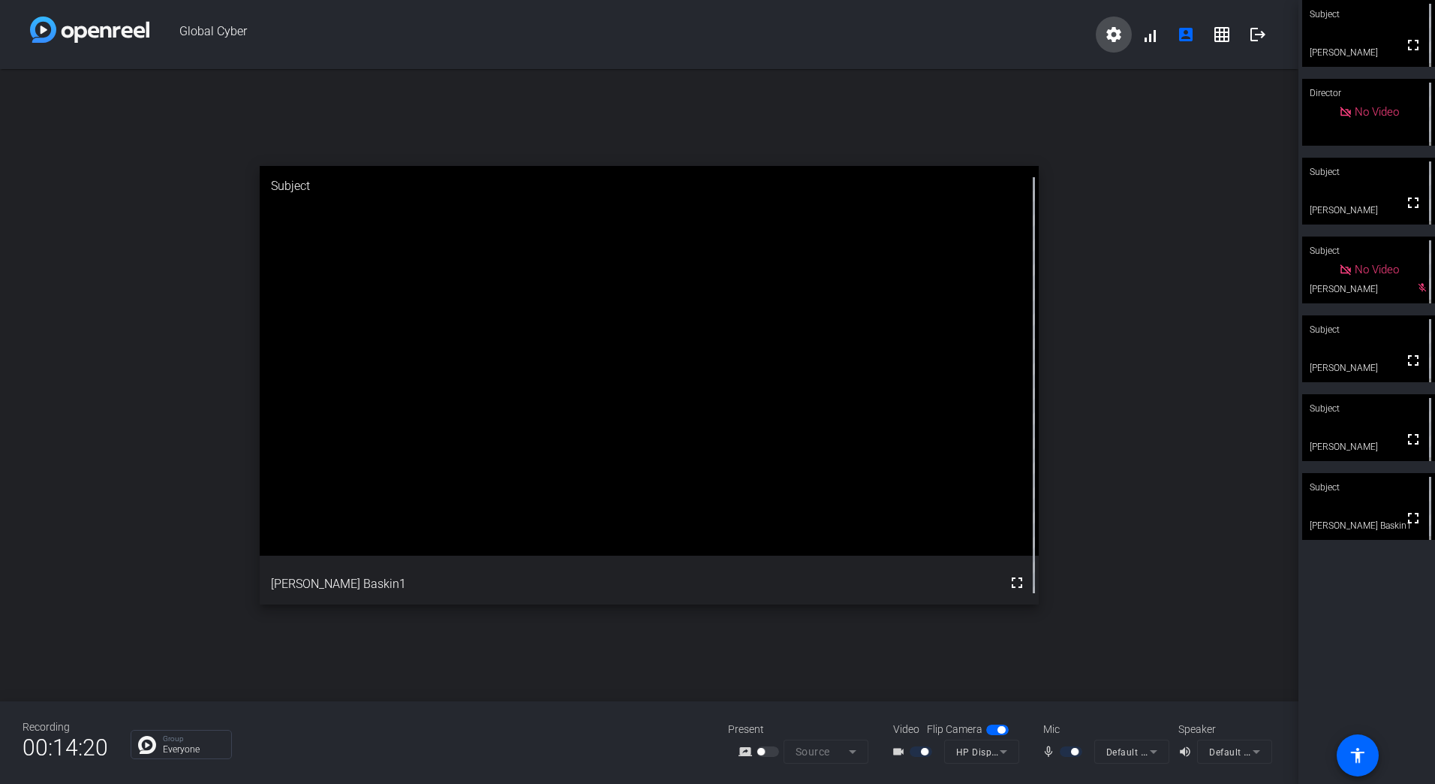
click at [1115, 38] on mat-icon "settings" at bounding box center [1114, 35] width 18 height 18
click at [1158, 250] on div at bounding box center [717, 392] width 1435 height 784
click at [1160, 751] on mat-form-field "Default - Microphone (2- HP E34m G4 USB Audio) (03f0:0487)" at bounding box center [1131, 751] width 75 height 24
click at [1249, 750] on mat-form-field "Default - Speakers (2- HP E34m G4 USB Audio) (03f0:0487)" at bounding box center [1234, 751] width 75 height 24
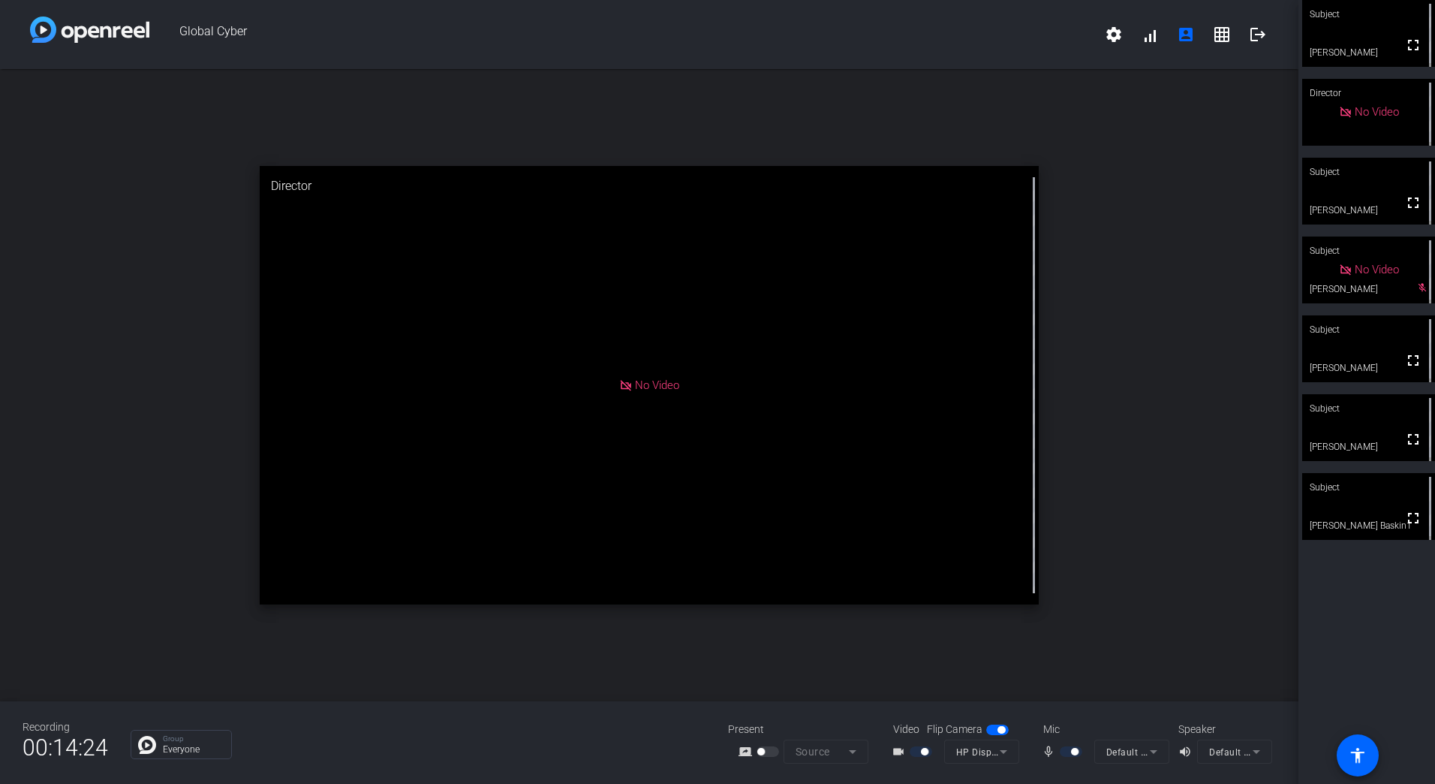
click at [1160, 751] on mat-form-field "Default - Microphone (2- HP E34m G4 USB Audio) (03f0:0487)" at bounding box center [1131, 751] width 75 height 24
click at [1127, 748] on mat-form-field "Default - Microphone (2- HP E34m G4 USB Audio) (03f0:0487)" at bounding box center [1131, 751] width 75 height 24
click at [1128, 757] on mat-form-field "Default - Microphone (2- HP E34m G4 USB Audio) (03f0:0487)" at bounding box center [1131, 751] width 75 height 24
click at [1129, 757] on mat-form-field "Default - Microphone (2- HP E34m G4 USB Audio) (03f0:0487)" at bounding box center [1131, 751] width 75 height 24
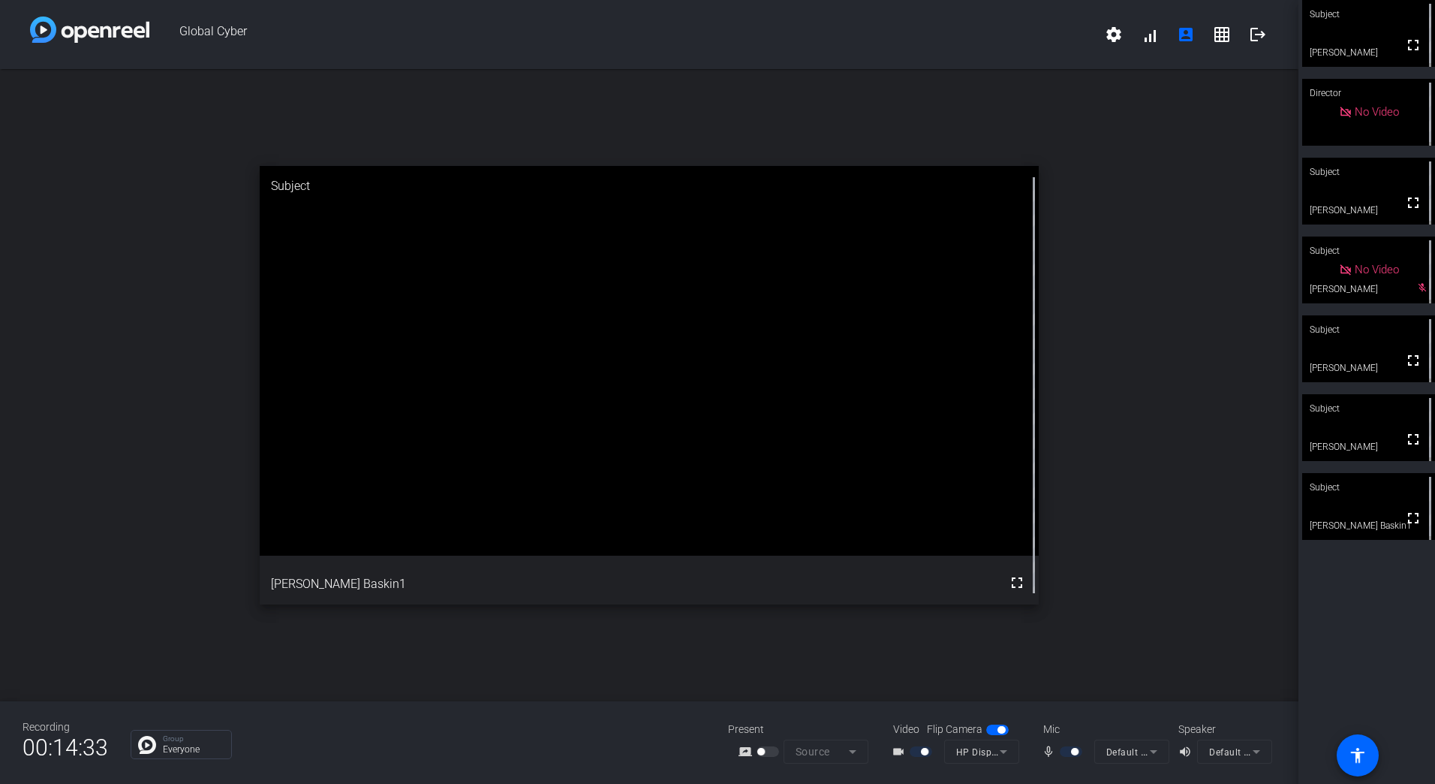
click at [1149, 757] on mat-form-field "Default - Microphone (2- HP E34m G4 USB Audio) (03f0:0487)" at bounding box center [1131, 751] width 75 height 24
click at [1149, 755] on mat-form-field "Default - Microphone (2- HP E34m G4 USB Audio) (03f0:0487)" at bounding box center [1131, 751] width 75 height 24
click at [1148, 755] on mat-form-field "Default - Microphone (2- HP E34m G4 USB Audio) (03f0:0487)" at bounding box center [1131, 751] width 75 height 24
click at [1148, 754] on mat-form-field "Default - Microphone (2- HP E34m G4 USB Audio) (03f0:0487)" at bounding box center [1131, 751] width 75 height 24
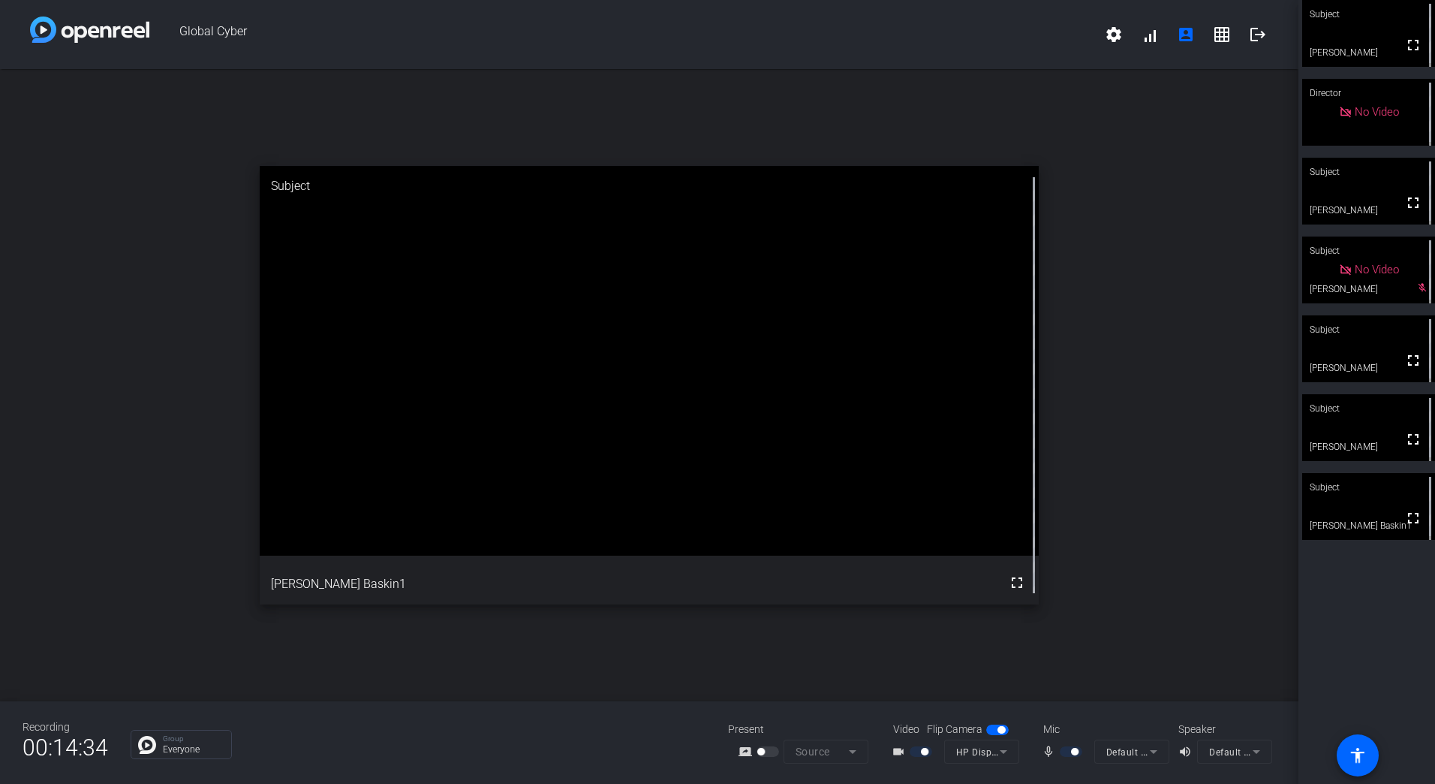
click at [1148, 754] on mat-form-field "Default - Microphone (2- HP E34m G4 USB Audio) (03f0:0487)" at bounding box center [1131, 751] width 75 height 24
click at [1148, 753] on mat-form-field "Default - Microphone (2- HP E34m G4 USB Audio) (03f0:0487)" at bounding box center [1131, 751] width 75 height 24
click at [1241, 745] on mat-form-field "Default - Speakers (2- HP E34m G4 USB Audio) (03f0:0487)" at bounding box center [1234, 751] width 75 height 24
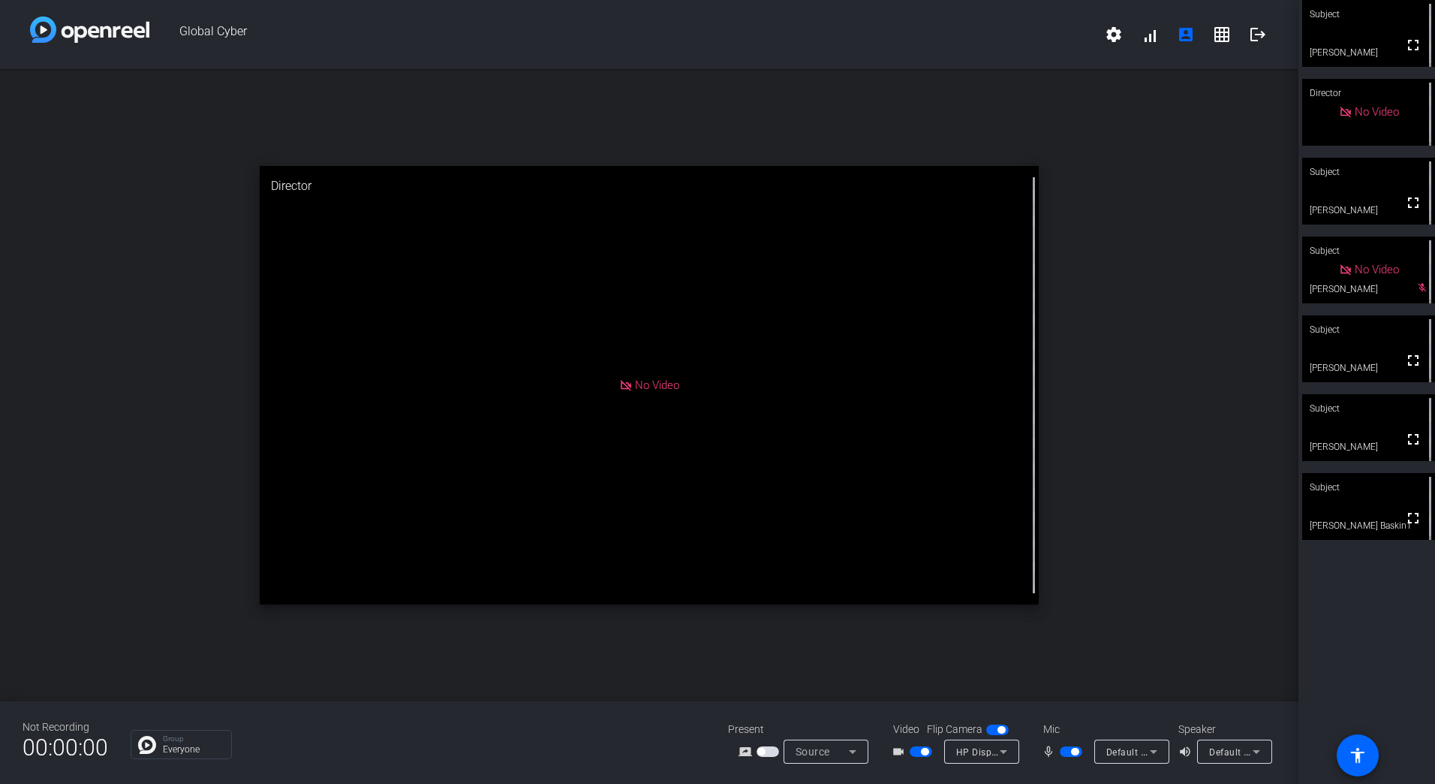
click at [1154, 754] on icon at bounding box center [1154, 751] width 18 height 18
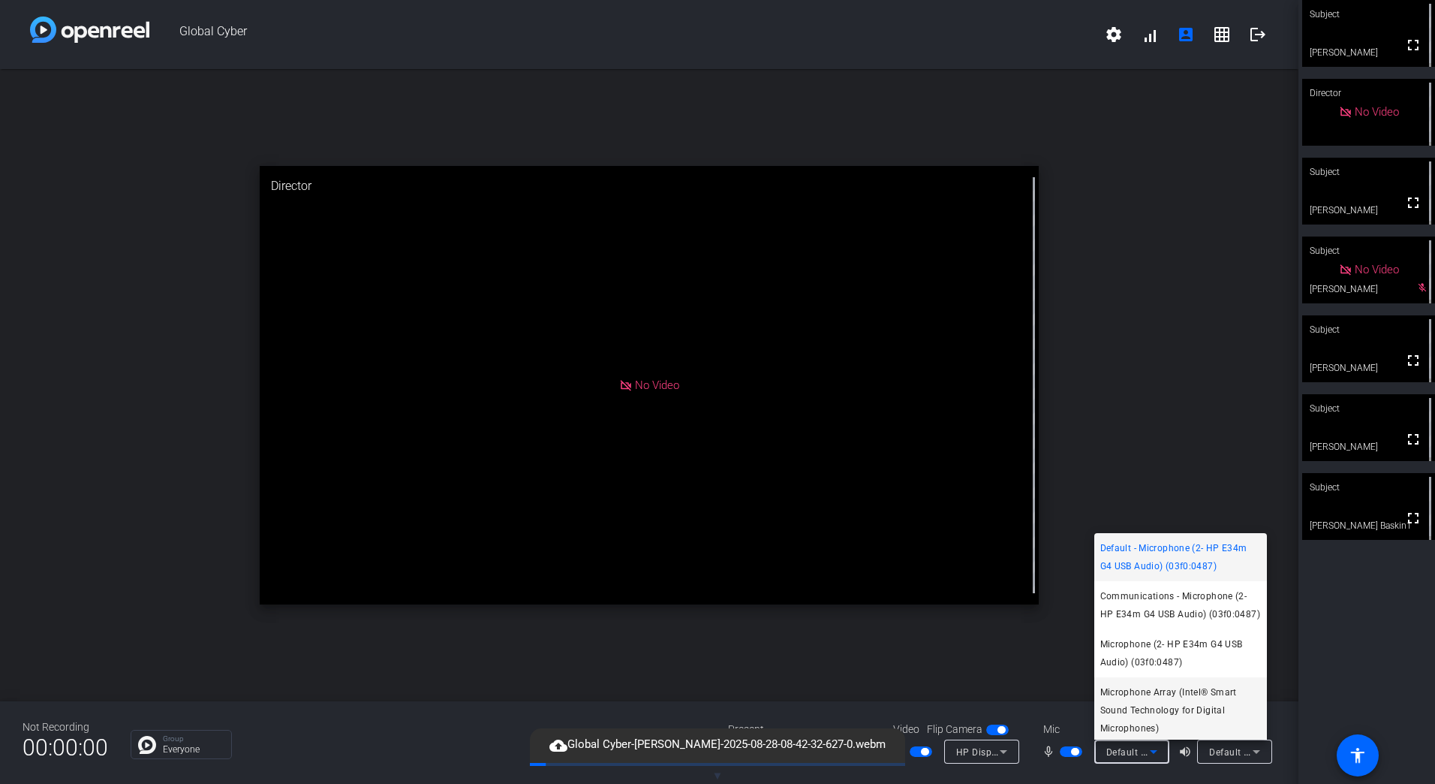
click at [1174, 715] on span "Microphone Array (Intel® Smart Sound Technology for Digital Microphones)" at bounding box center [1180, 710] width 161 height 54
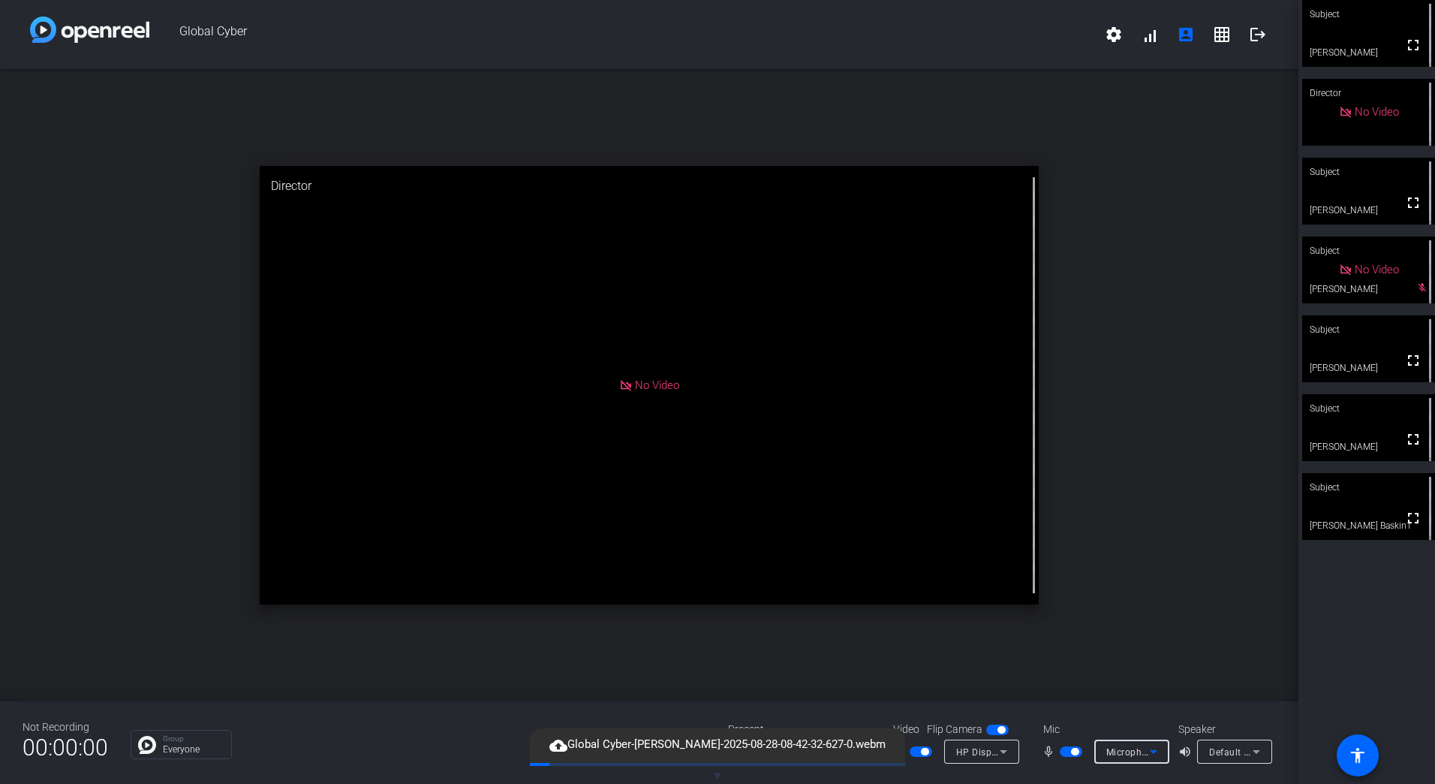
scroll to position [22, 0]
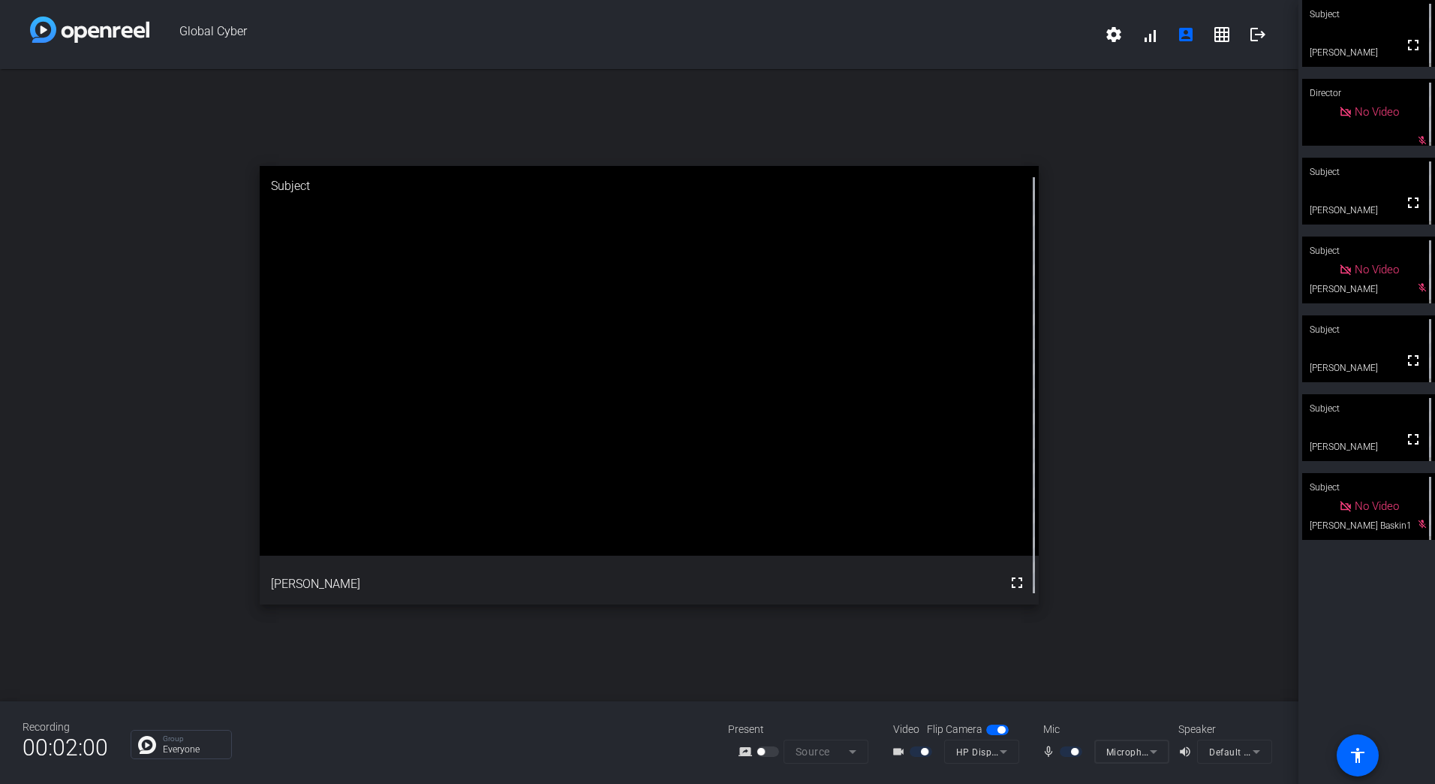
drag, startPoint x: 1042, startPoint y: 603, endPoint x: 821, endPoint y: 414, distance: 290.2
click at [821, 414] on video at bounding box center [649, 361] width 779 height 390
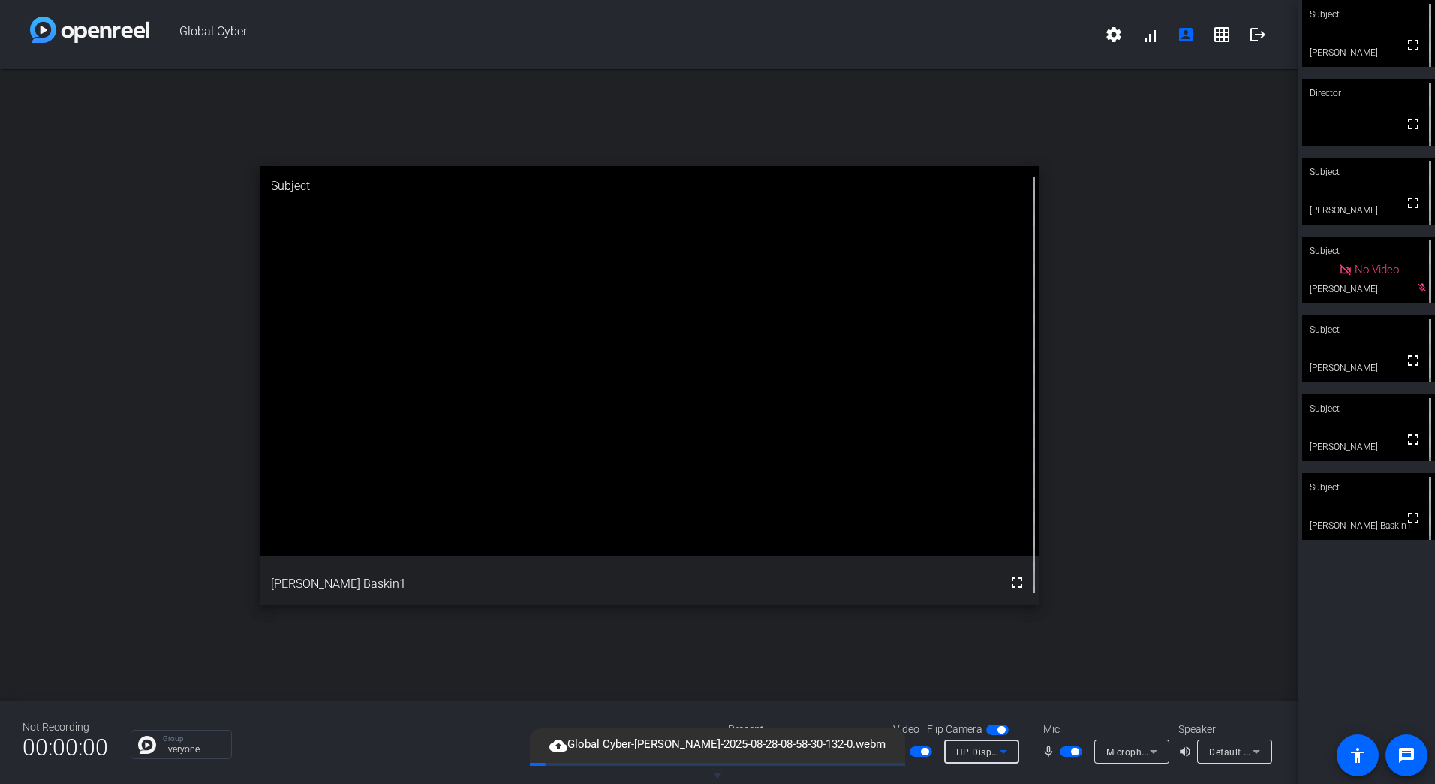
click at [989, 748] on span "HP Display Camera (0408:5458)" at bounding box center [1027, 751] width 143 height 12
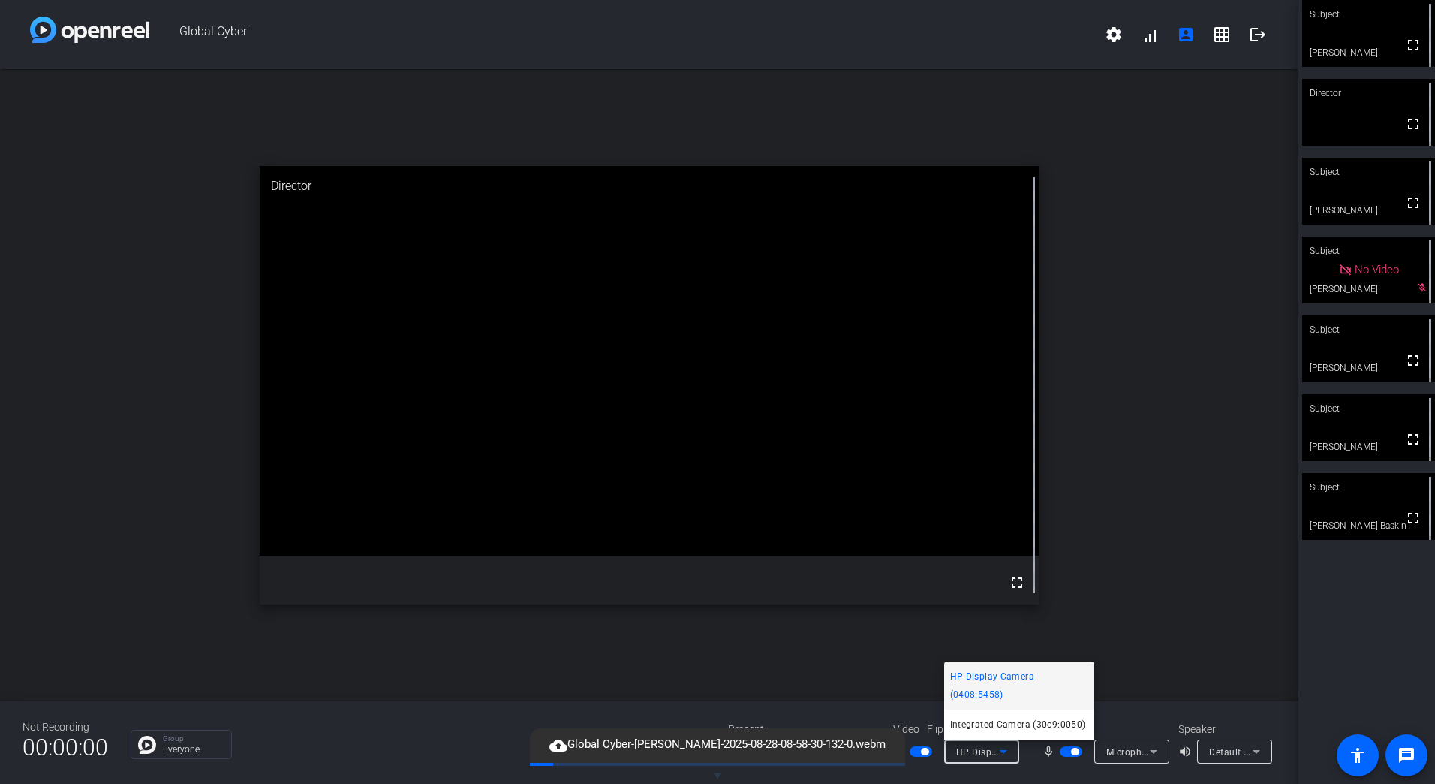
click at [1141, 751] on div at bounding box center [717, 392] width 1435 height 784
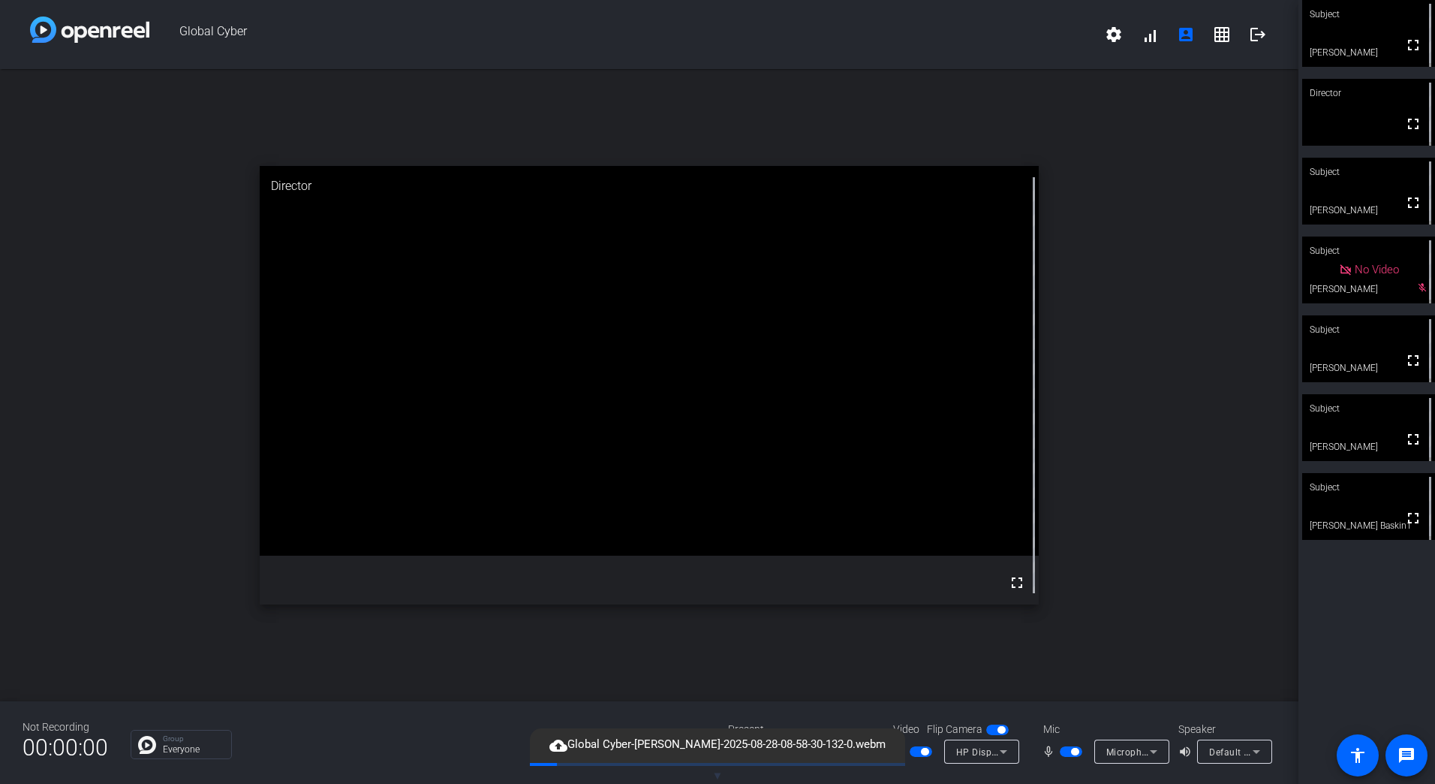
click at [1139, 751] on span "Microphone Array (Intel® Smart Sound Technology for Digital Microphones)" at bounding box center [1272, 751] width 333 height 12
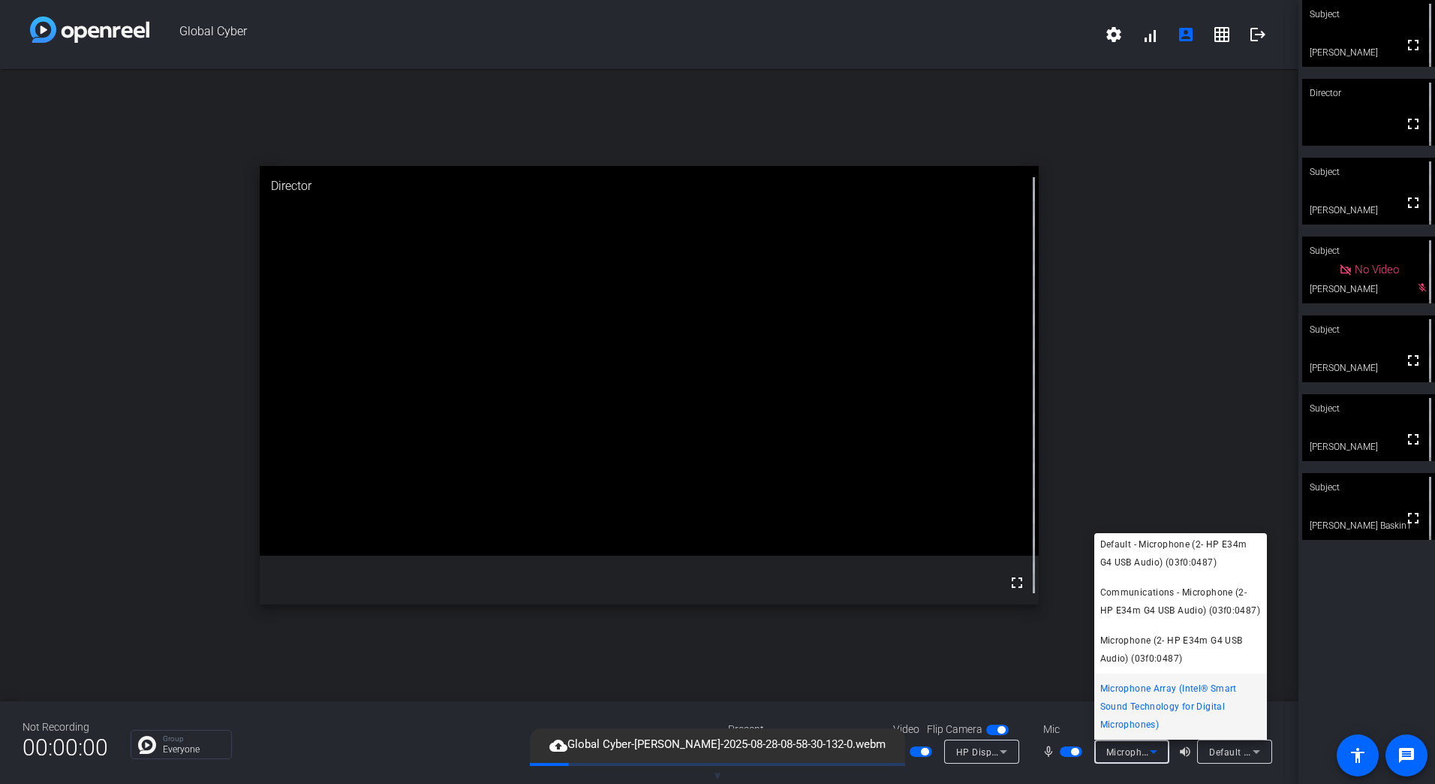
click at [1041, 679] on div at bounding box center [717, 392] width 1435 height 784
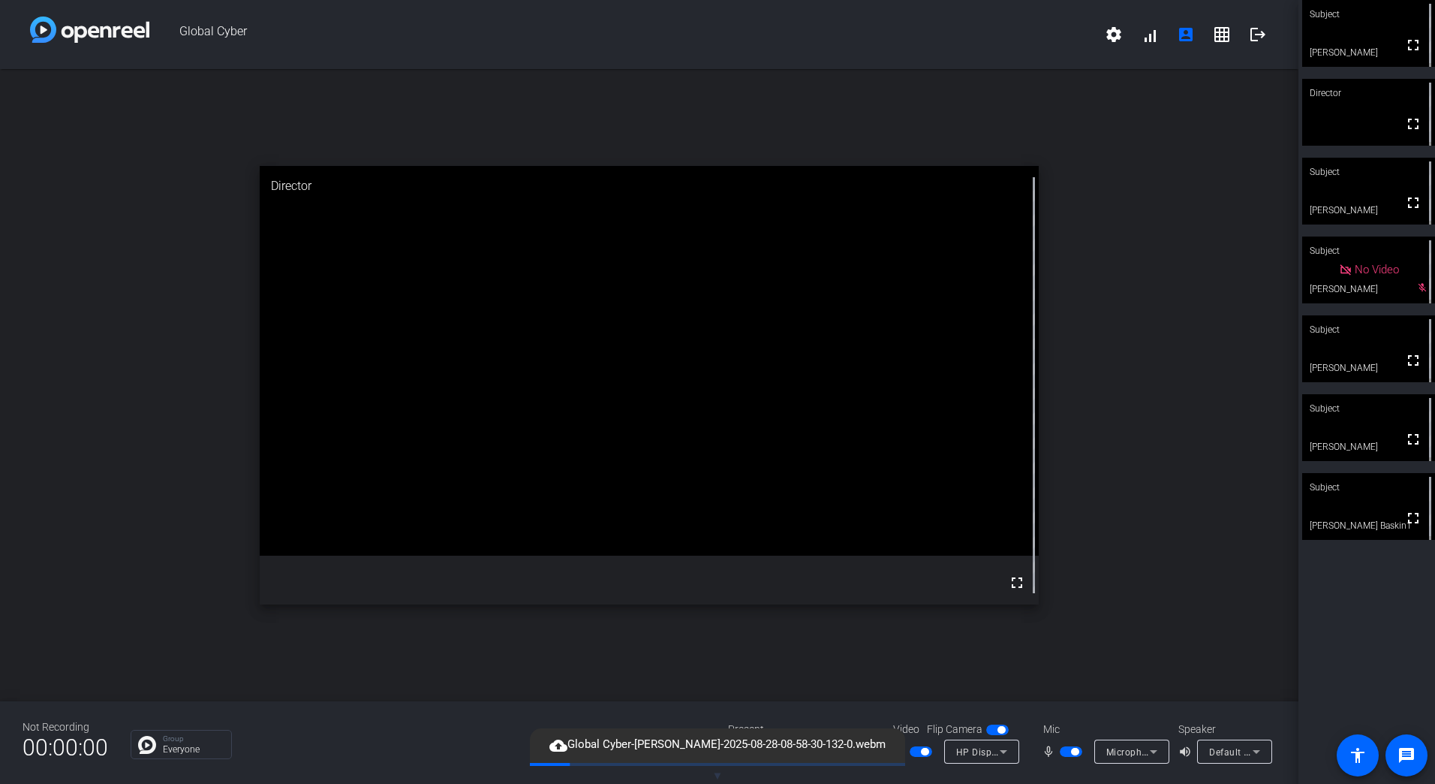
click at [1148, 744] on icon at bounding box center [1154, 751] width 18 height 18
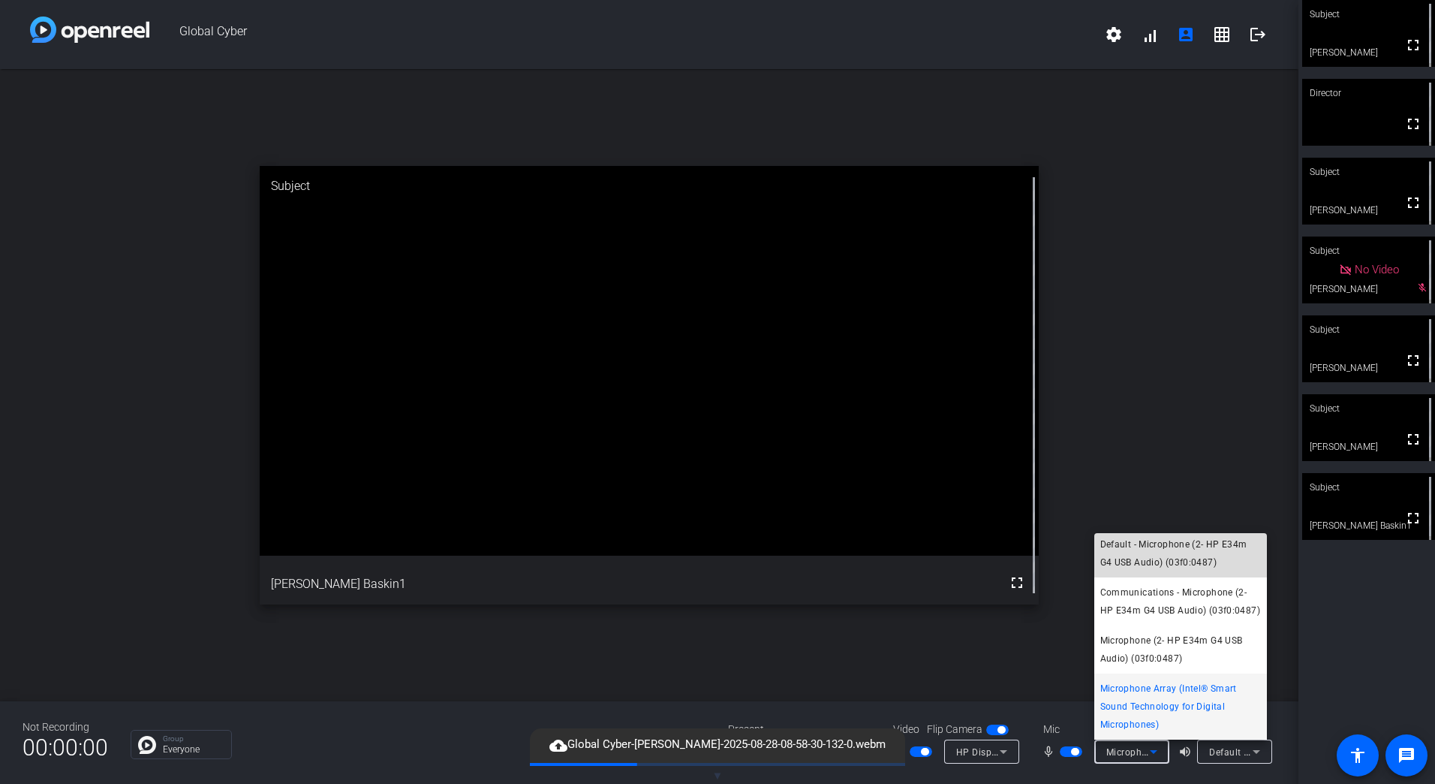
click at [1181, 547] on span "Default - Microphone (2- HP E34m G4 USB Audio) (03f0:0487)" at bounding box center [1180, 553] width 161 height 36
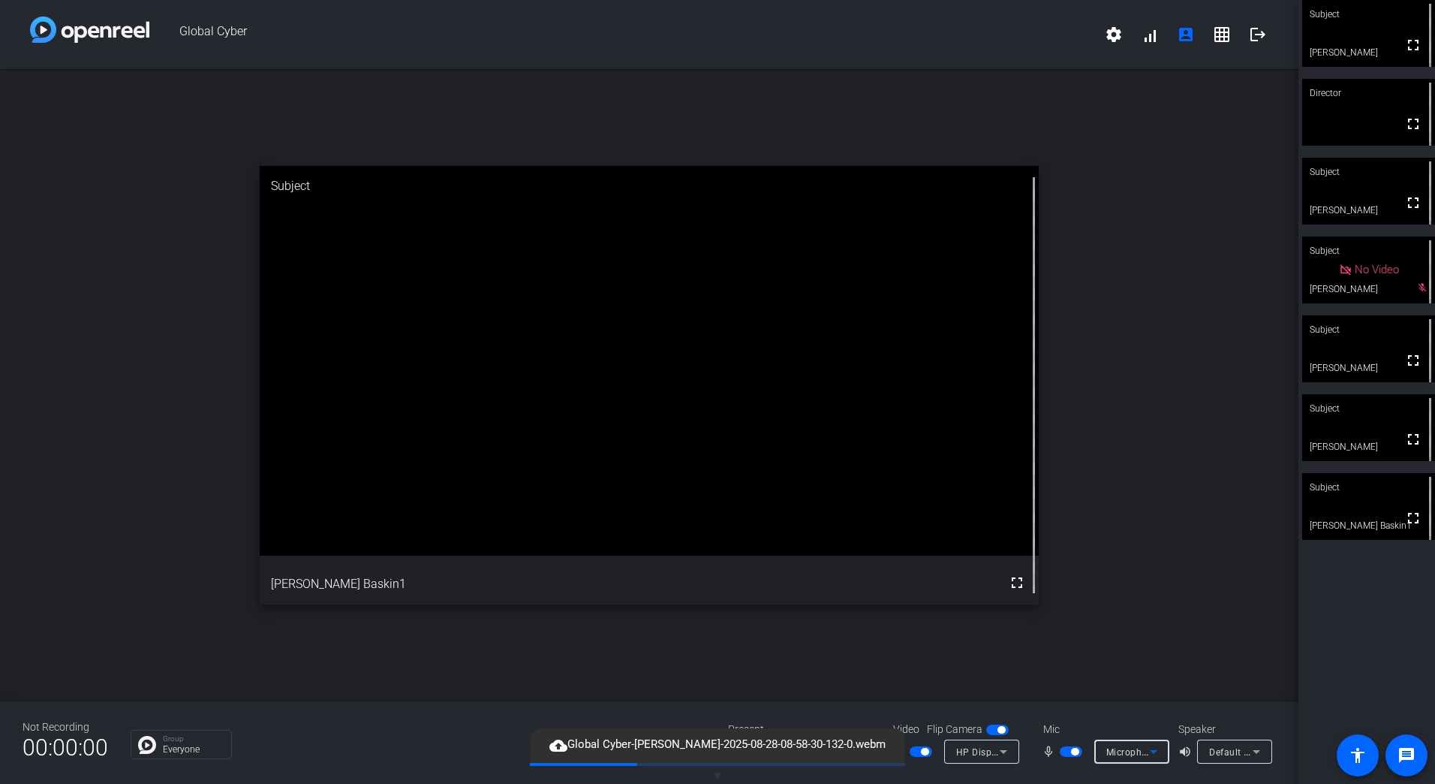
scroll to position [0, 0]
click at [1138, 747] on span "Default - Microphone (2- HP E34m G4 USB Audio) (03f0:0487)" at bounding box center [1242, 751] width 272 height 12
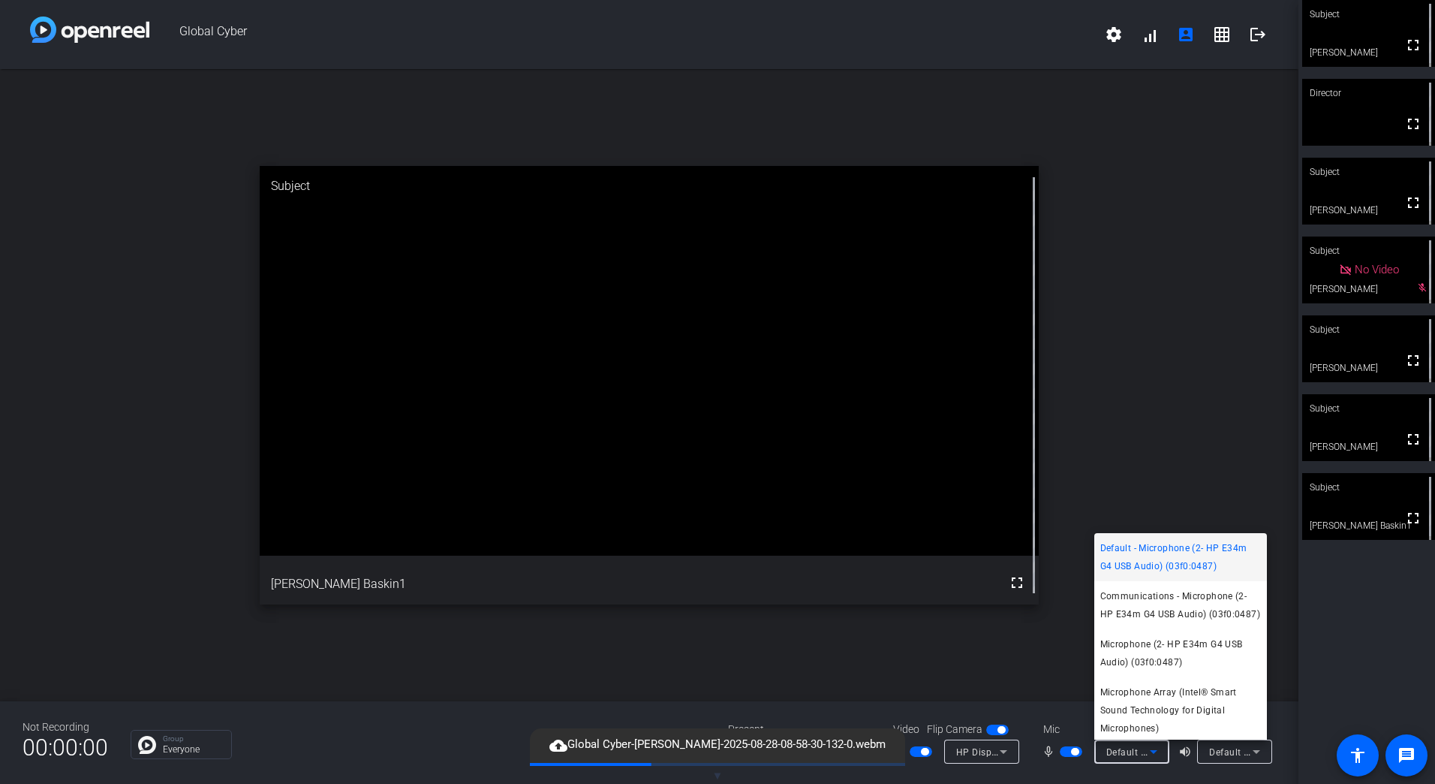
click at [1130, 752] on div at bounding box center [717, 392] width 1435 height 784
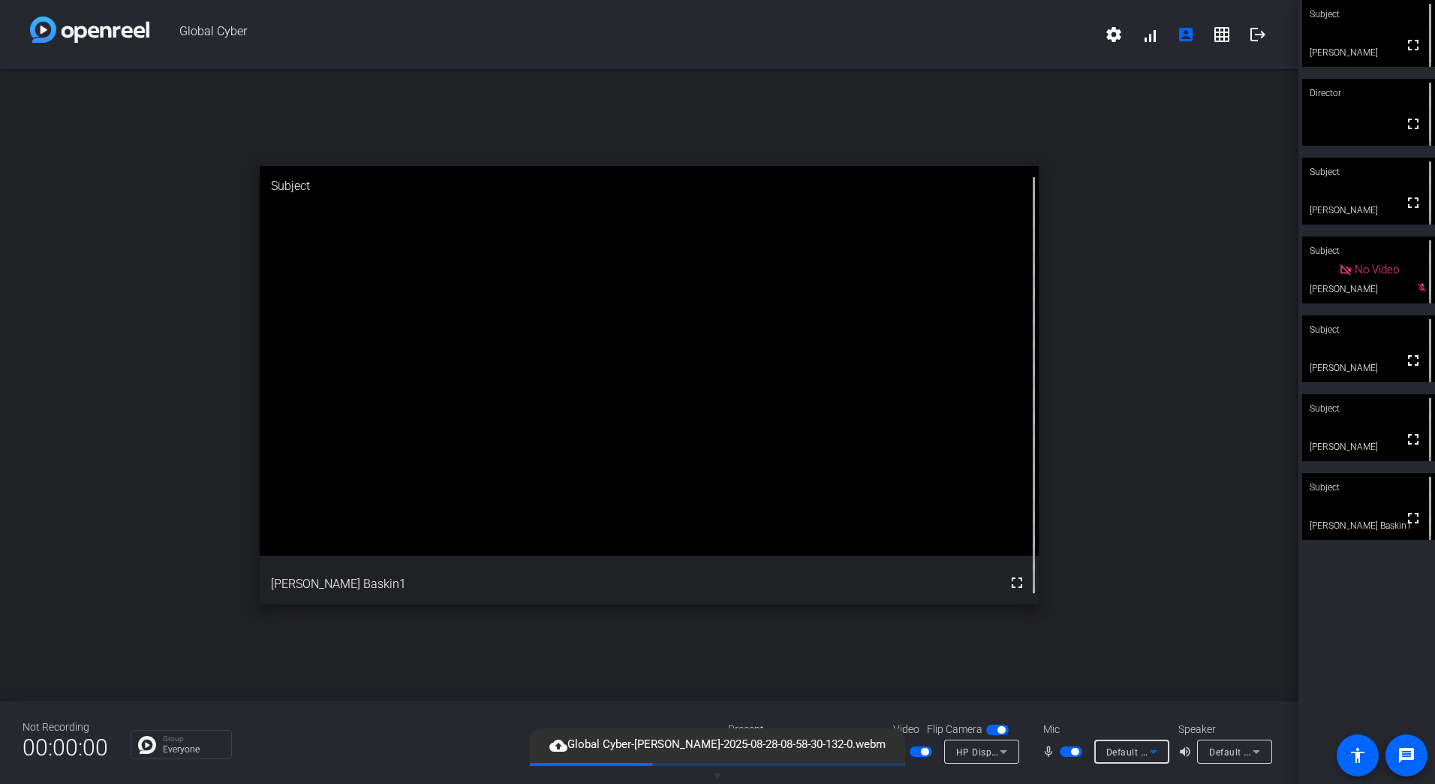
click at [1148, 751] on icon at bounding box center [1154, 751] width 18 height 18
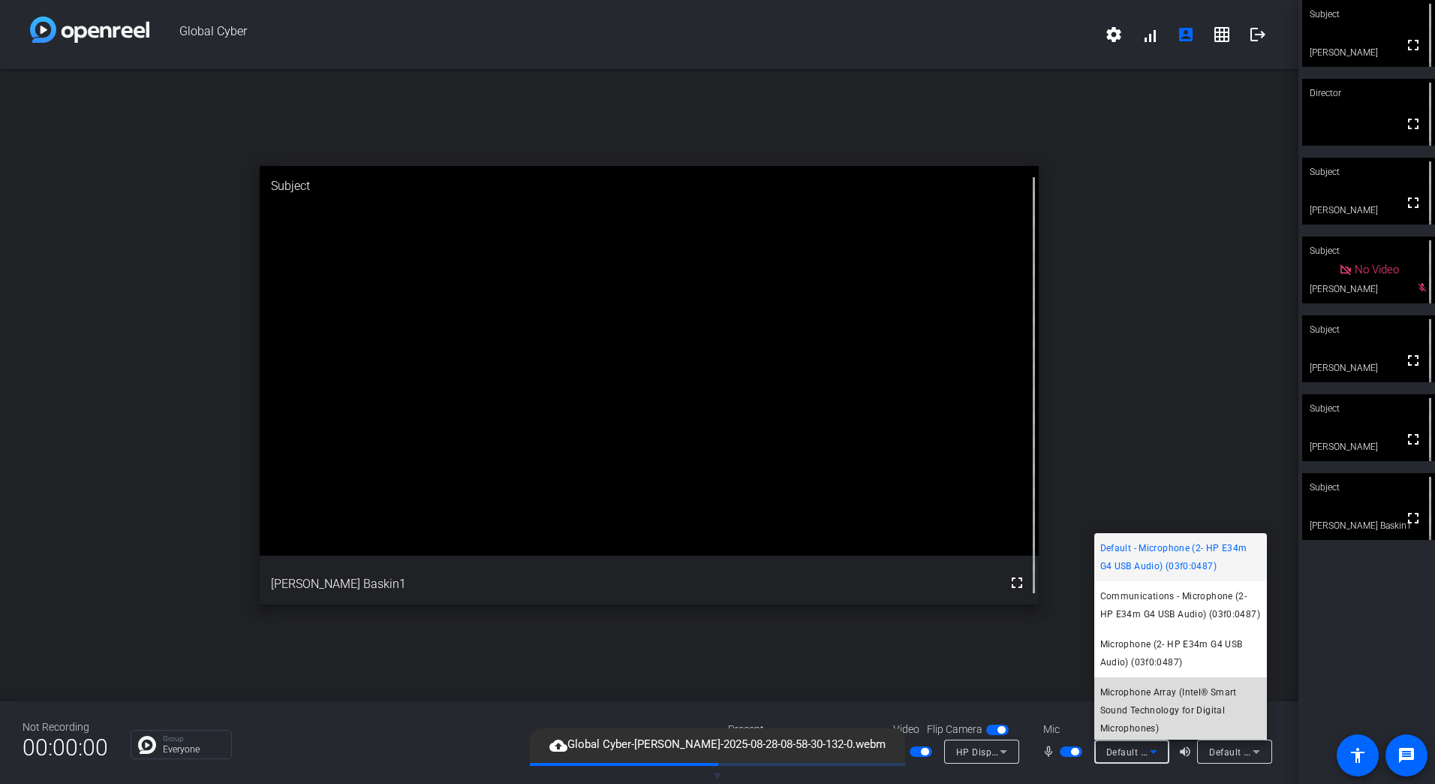
click at [1194, 710] on span "Microphone Array (Intel® Smart Sound Technology for Digital Microphones)" at bounding box center [1180, 710] width 161 height 54
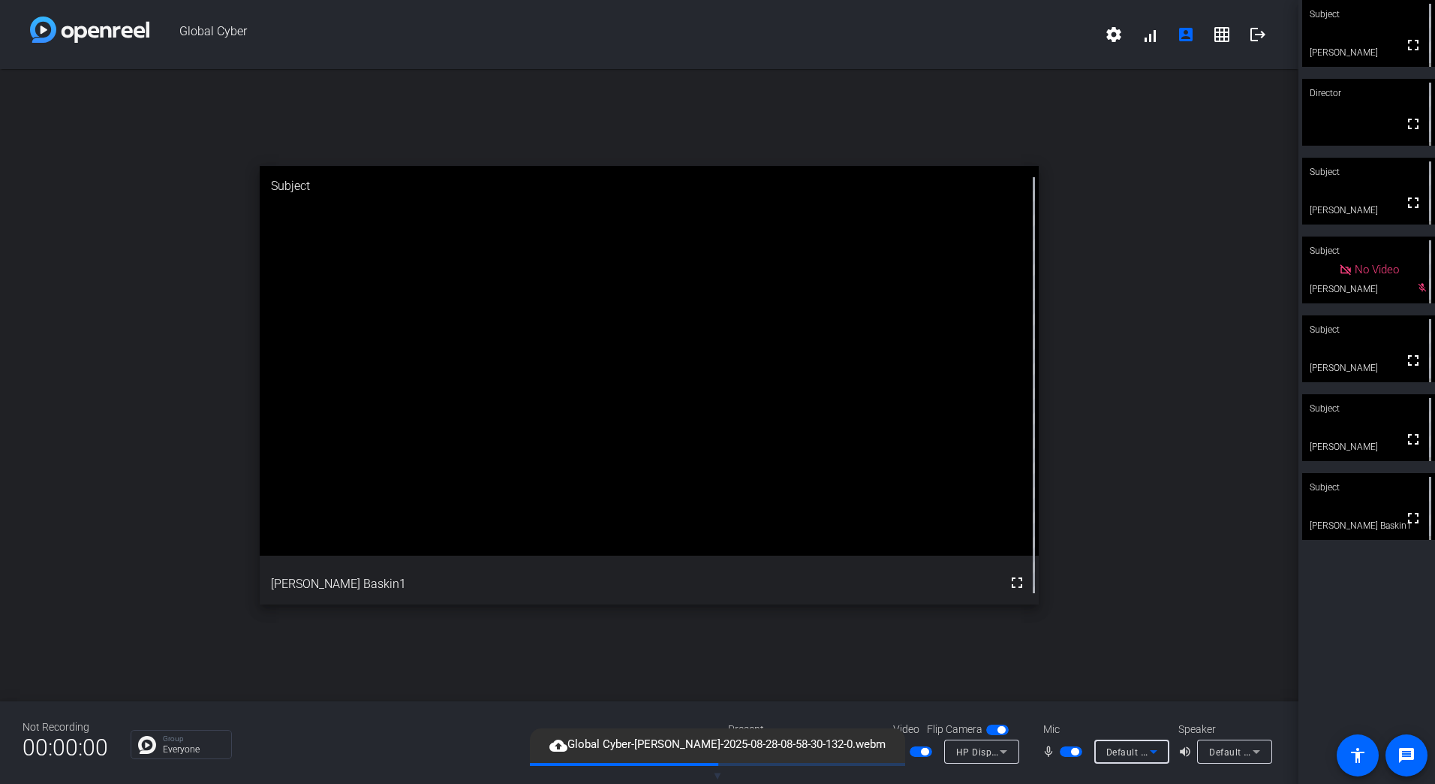
scroll to position [22, 0]
click at [1250, 755] on icon at bounding box center [1256, 751] width 18 height 18
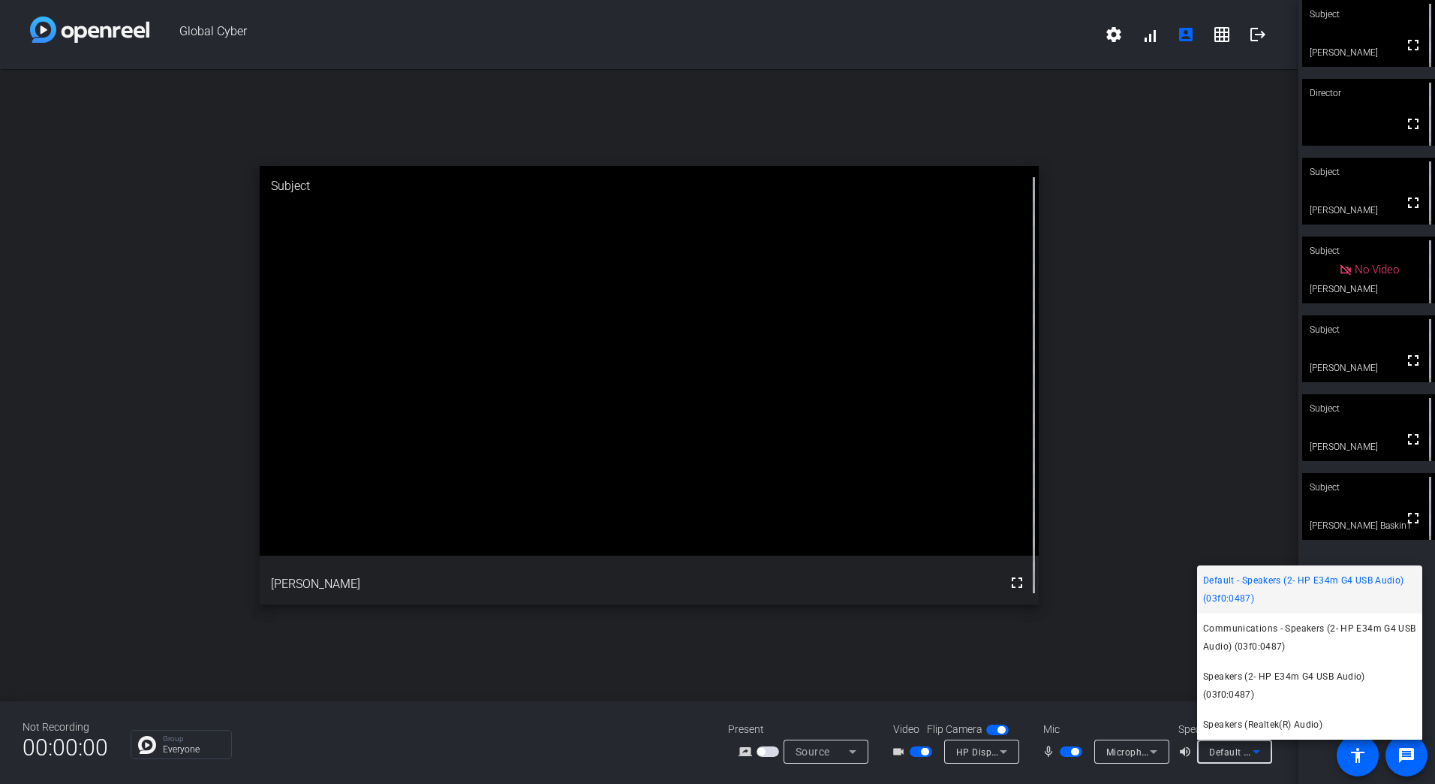
click at [1127, 746] on div at bounding box center [717, 392] width 1435 height 784
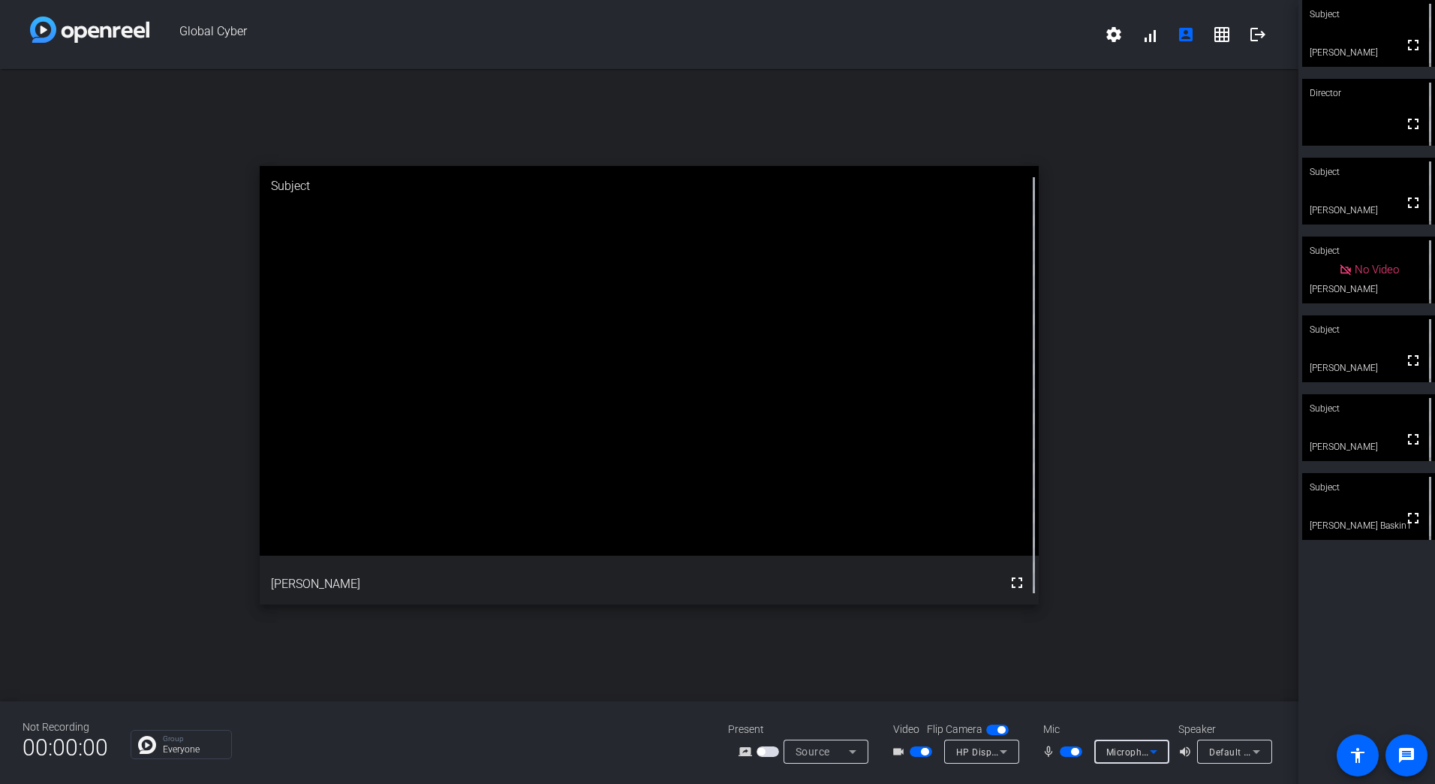
click at [1135, 748] on span "Microphone Array (Intel® Smart Sound Technology for Digital Microphones)" at bounding box center [1272, 751] width 333 height 12
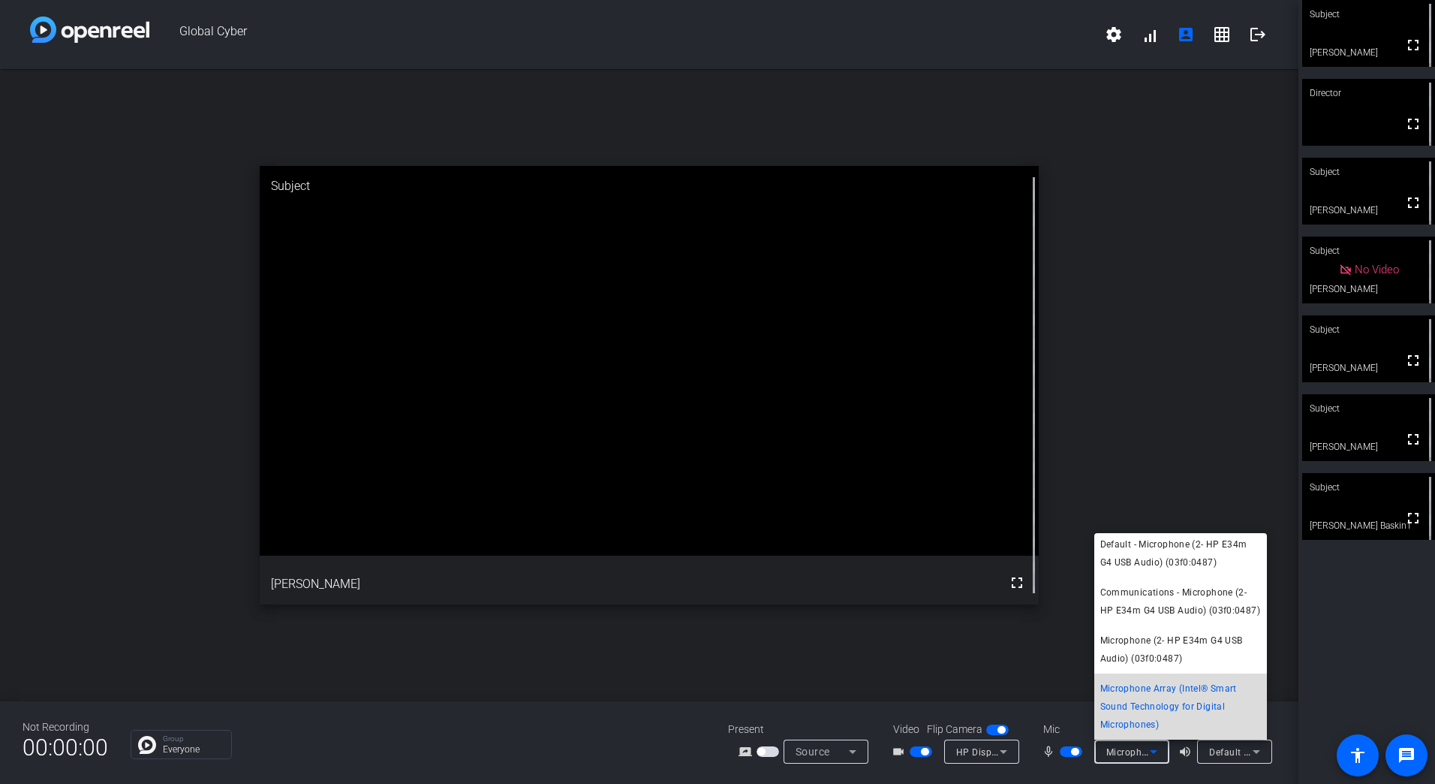
click at [1187, 726] on span "Microphone Array (Intel® Smart Sound Technology for Digital Microphones)" at bounding box center [1180, 706] width 161 height 54
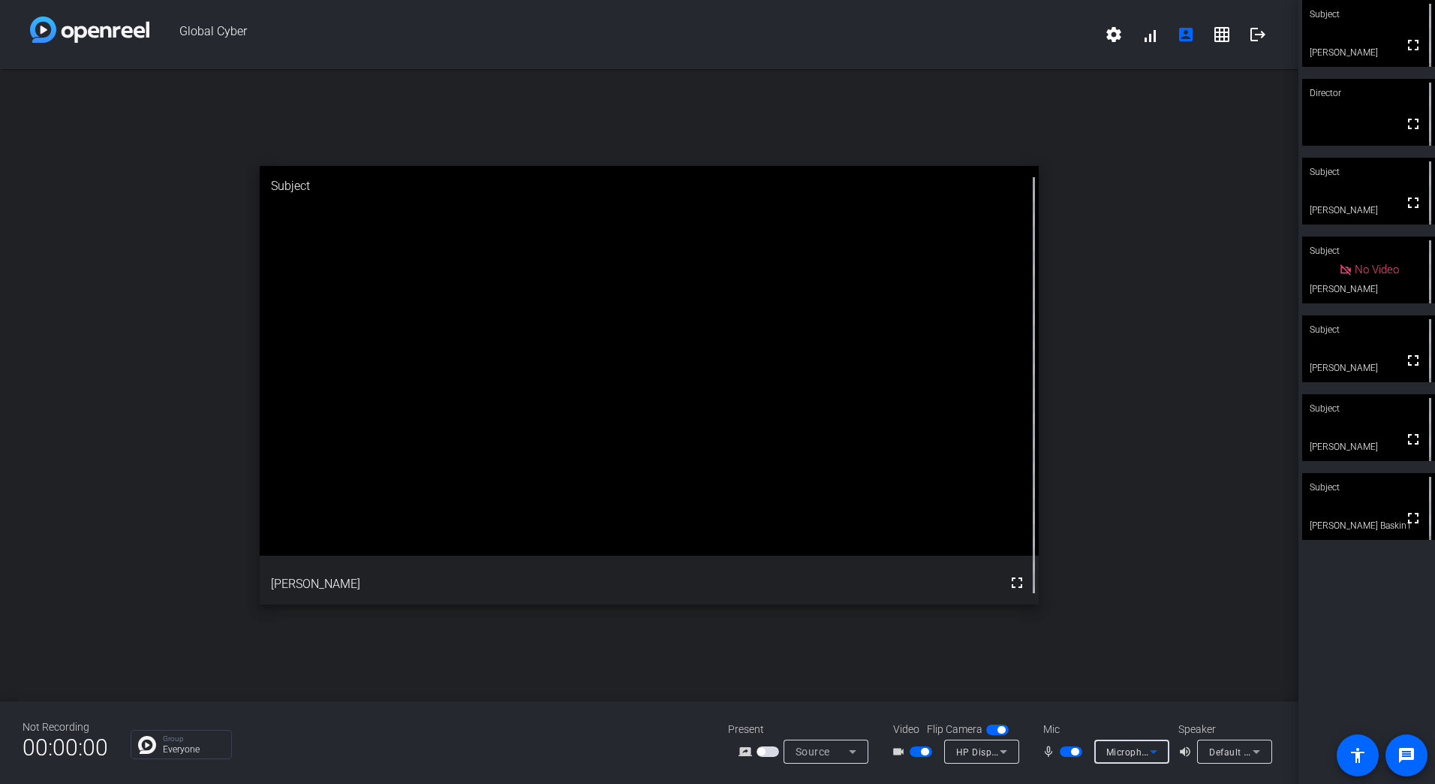
click at [1247, 751] on icon at bounding box center [1256, 751] width 18 height 18
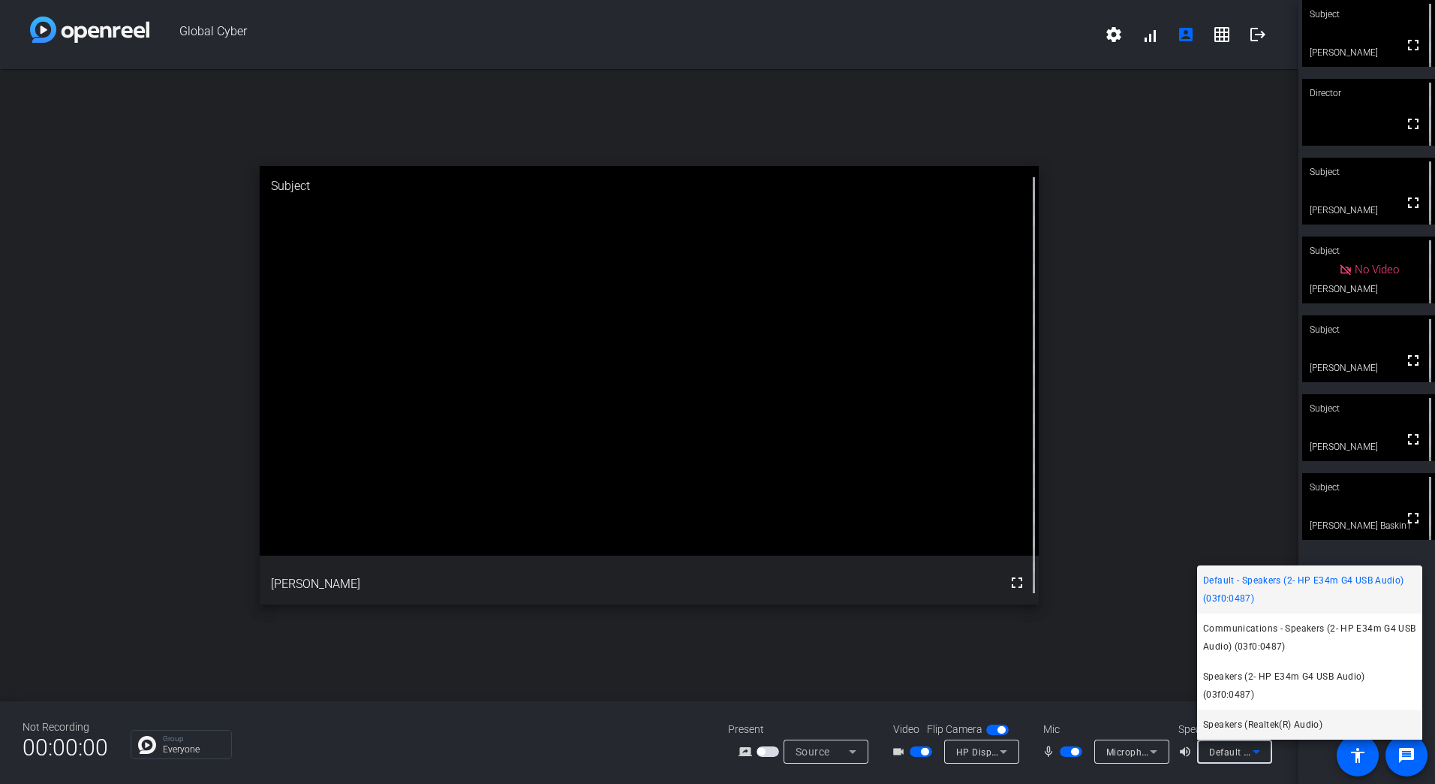
click at [1273, 720] on span "Speakers (Realtek(R) Audio)" at bounding box center [1262, 724] width 119 height 18
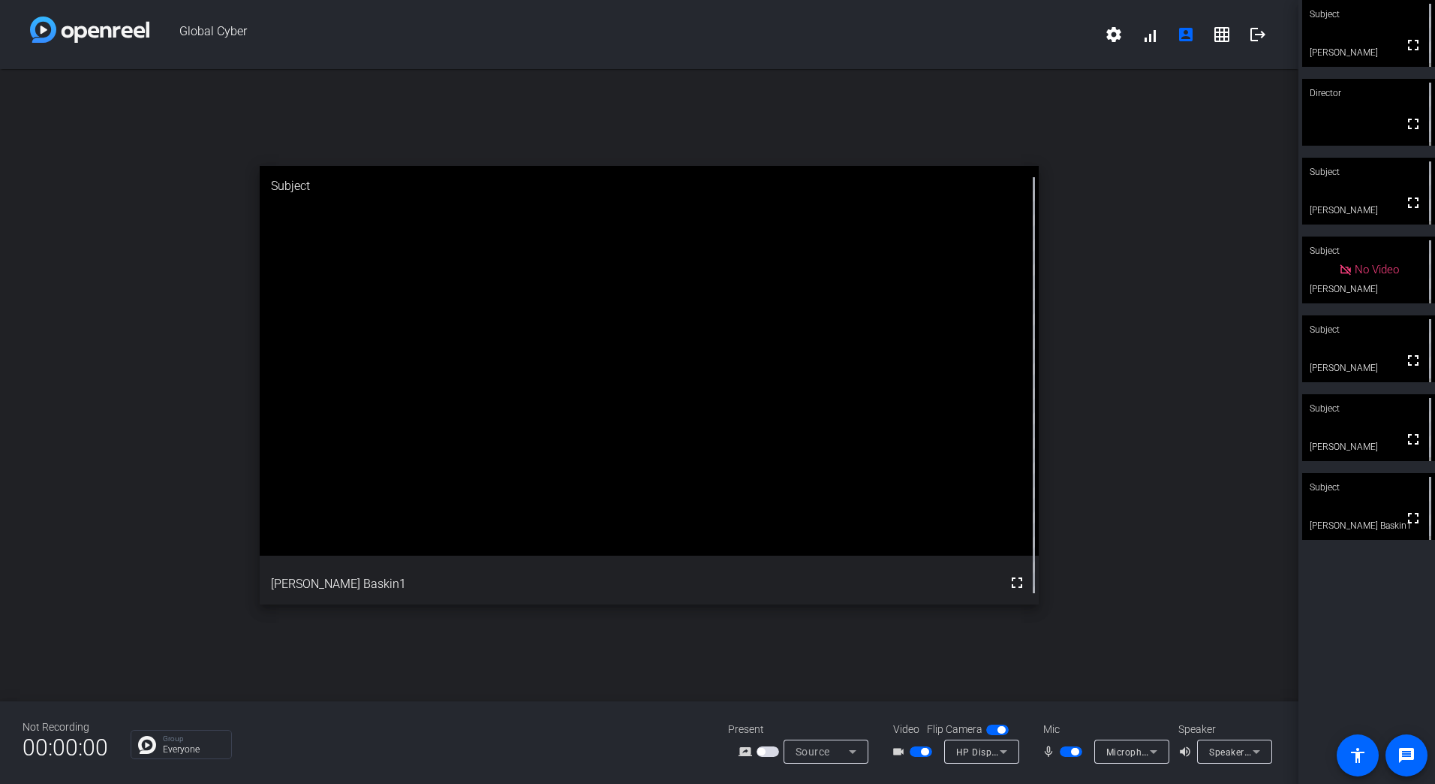
click at [1117, 308] on div "open_in_new Subject fullscreen [PERSON_NAME] Baskin1" at bounding box center [649, 385] width 1299 height 632
click at [1229, 748] on span "Speakers (Realtek(R) Audio)" at bounding box center [1270, 751] width 122 height 12
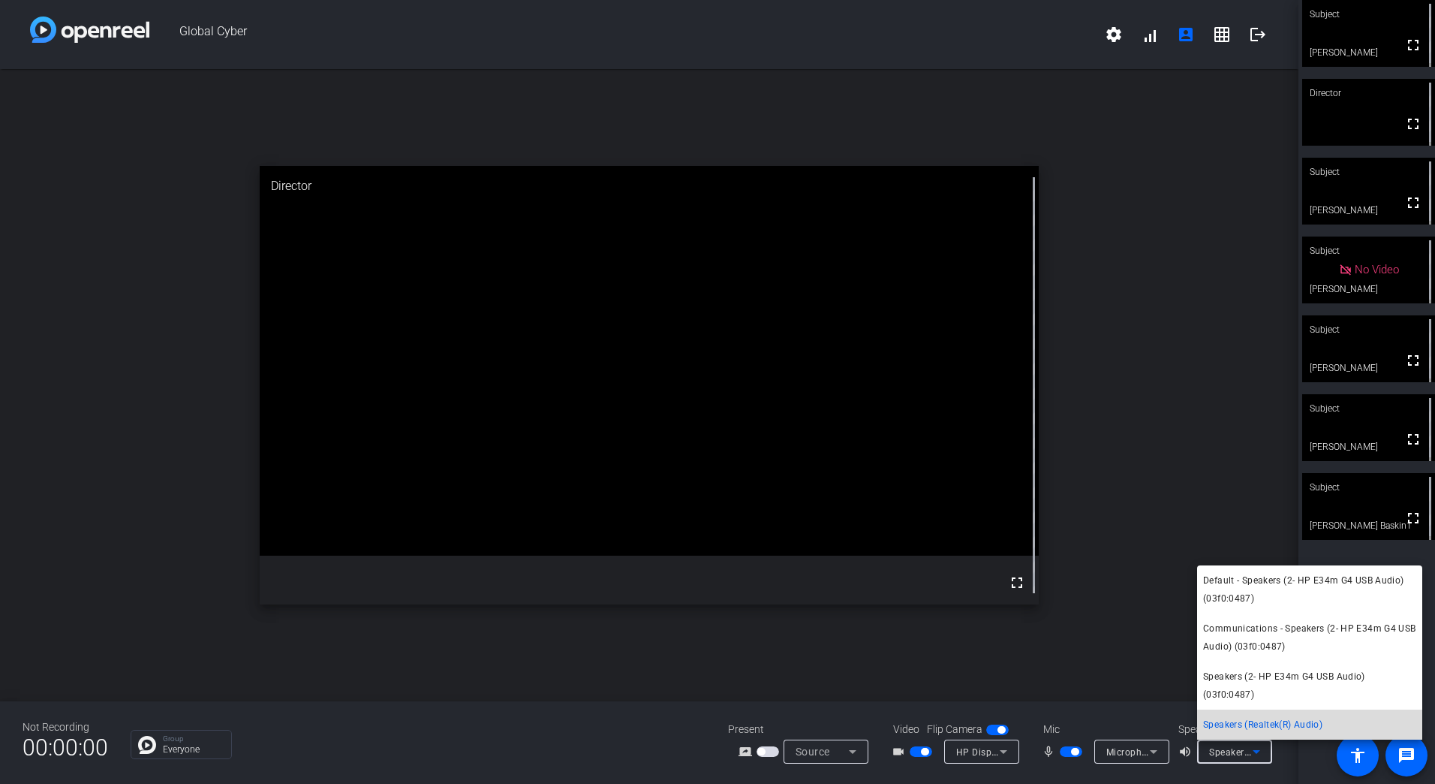
click at [1278, 724] on span "Speakers (Realtek(R) Audio)" at bounding box center [1262, 724] width 119 height 18
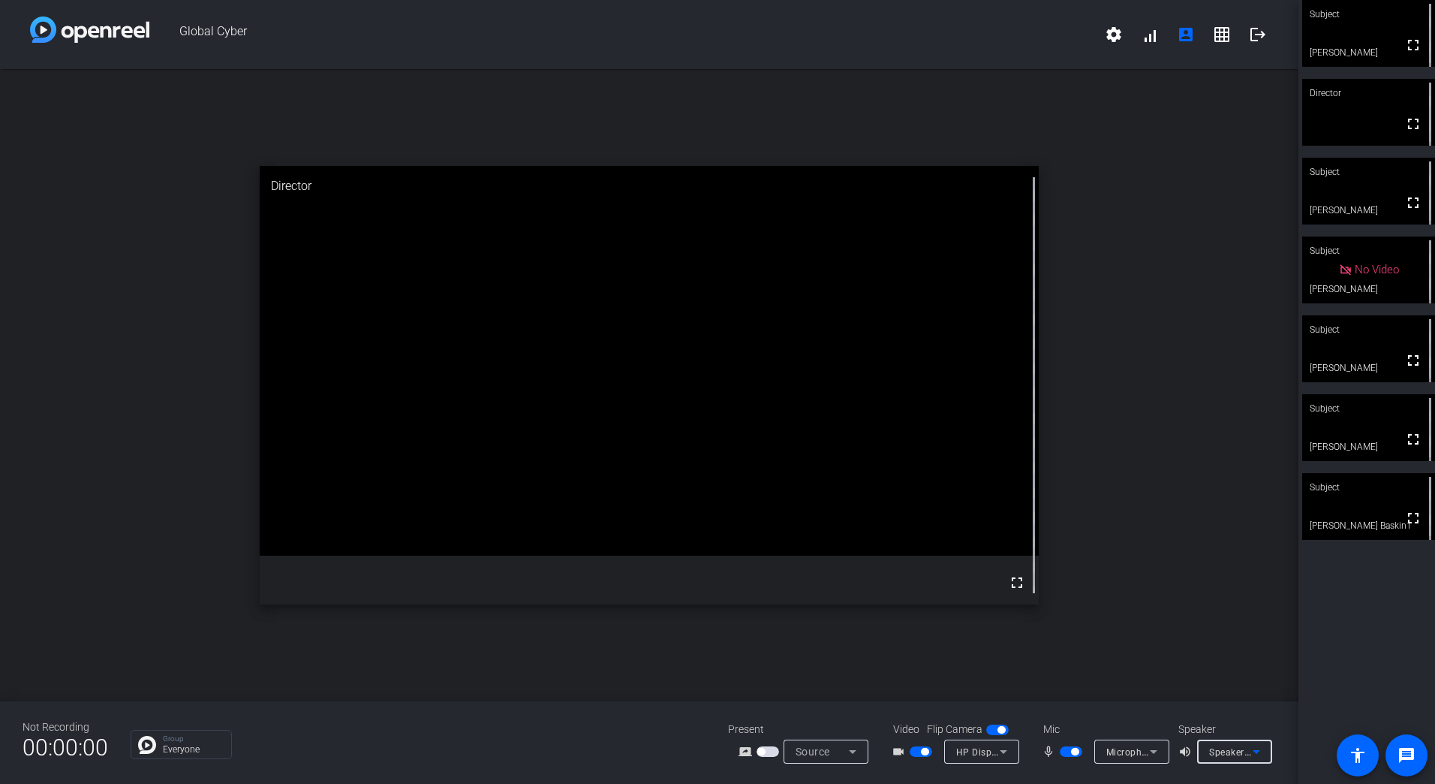
click at [1235, 742] on div "Speakers (Realtek(R) Audio)" at bounding box center [1231, 751] width 44 height 19
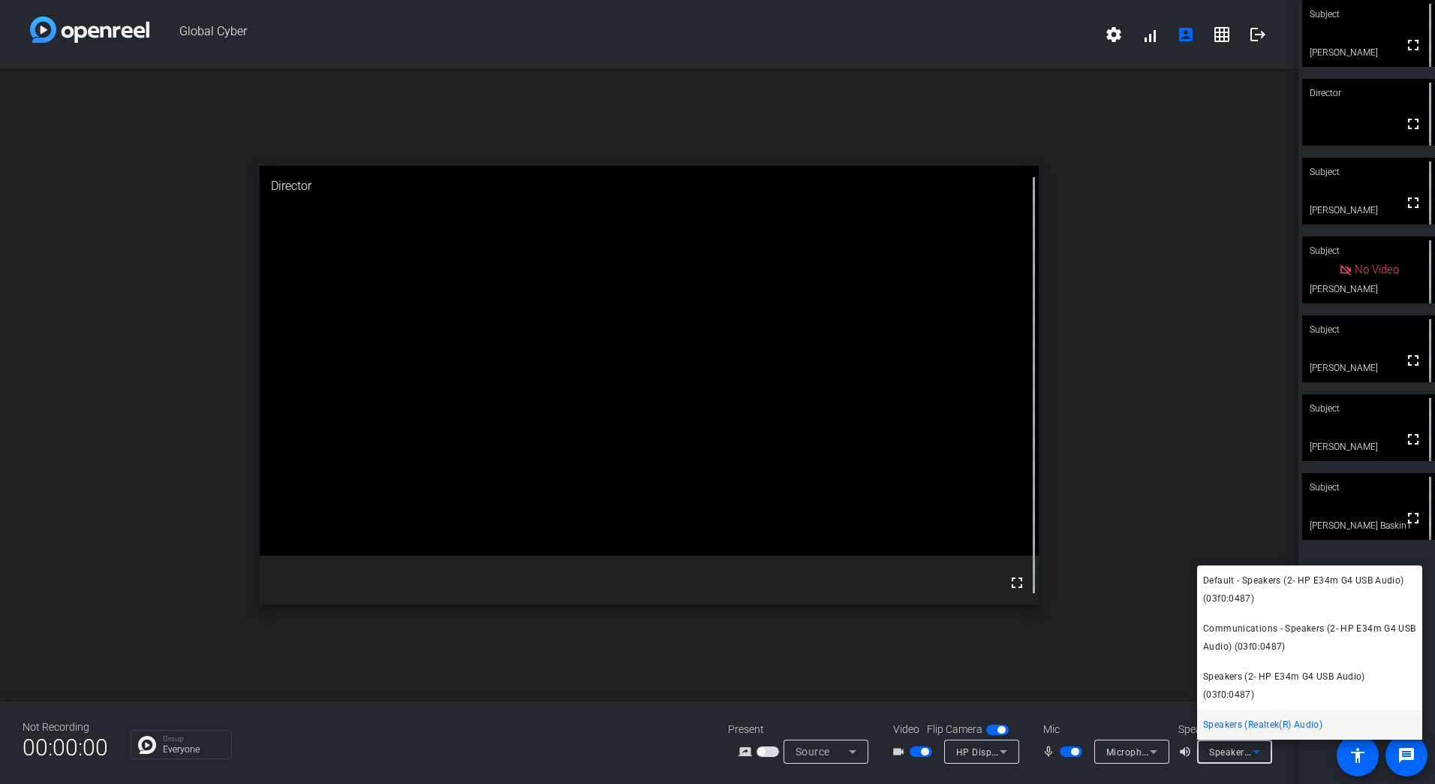
click at [1247, 720] on span "Speakers (Realtek(R) Audio)" at bounding box center [1262, 724] width 119 height 18
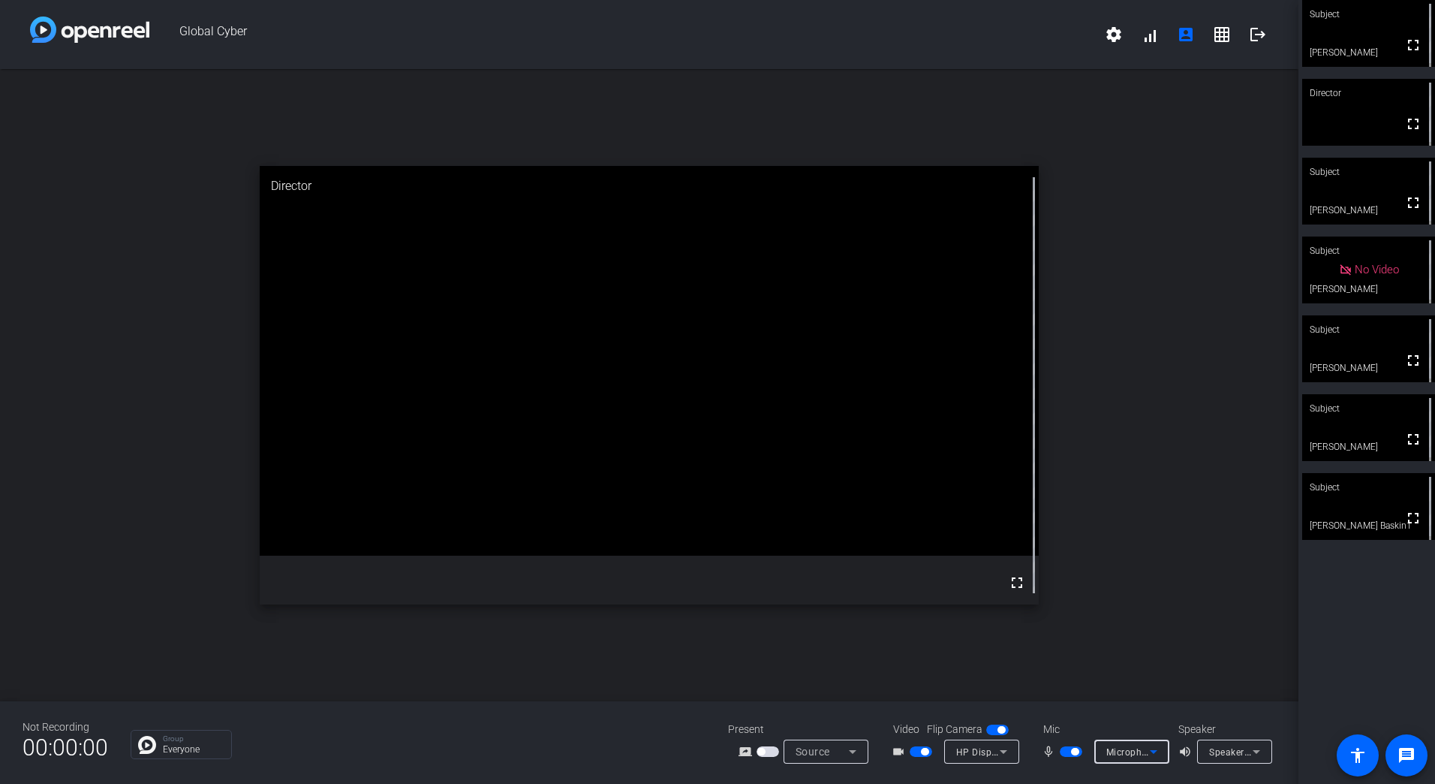
click at [1157, 751] on icon at bounding box center [1154, 751] width 18 height 18
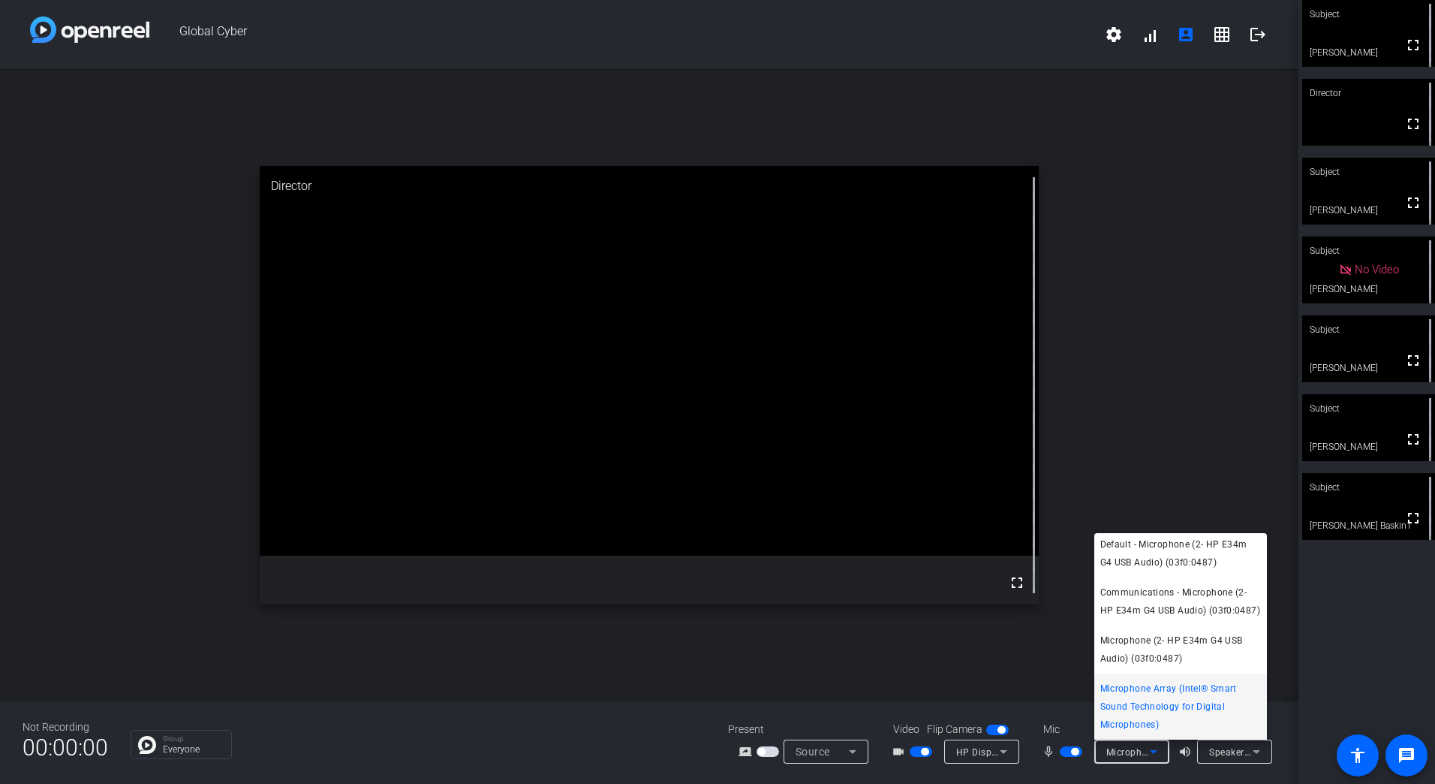
click at [1183, 706] on span "Microphone Array (Intel® Smart Sound Technology for Digital Microphones)" at bounding box center [1180, 706] width 161 height 54
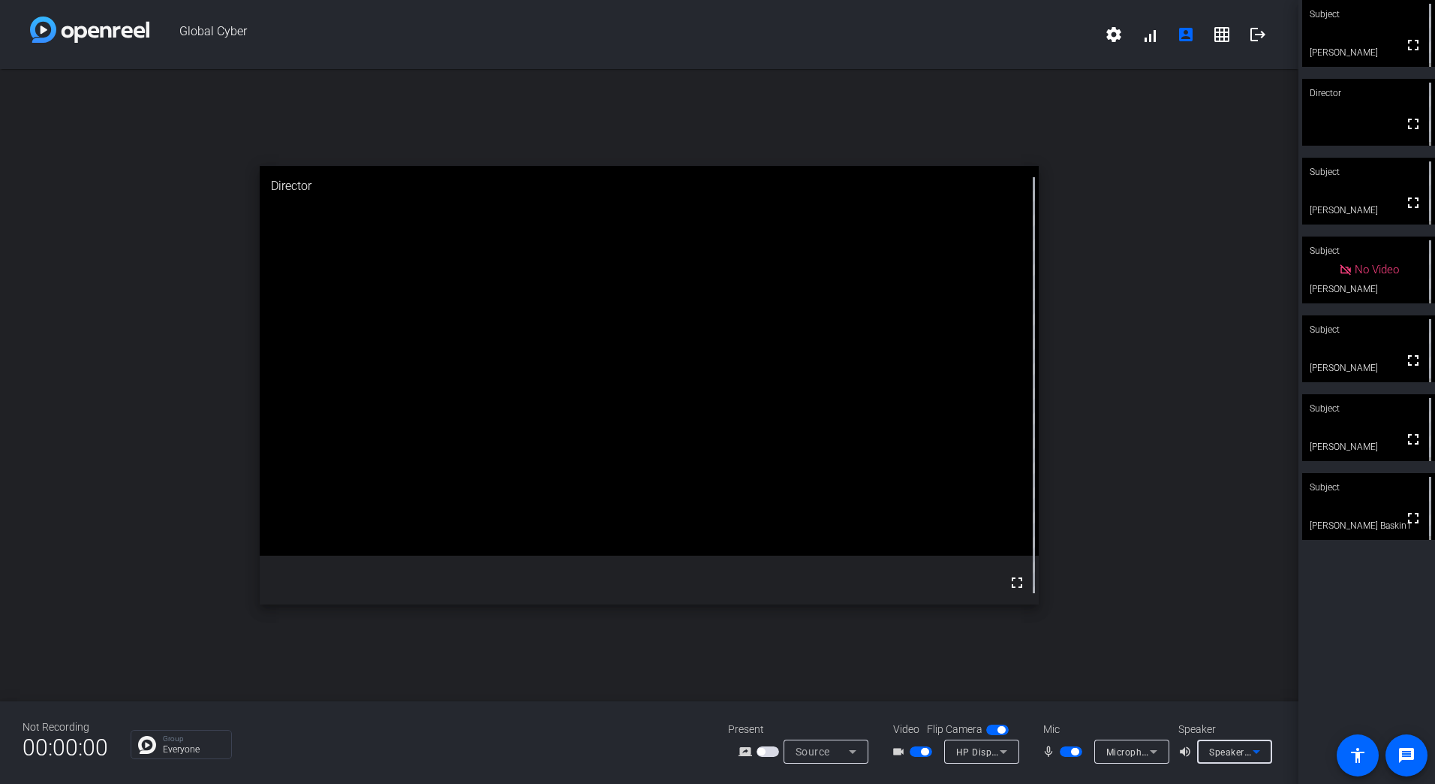
click at [1251, 754] on icon at bounding box center [1256, 751] width 18 height 18
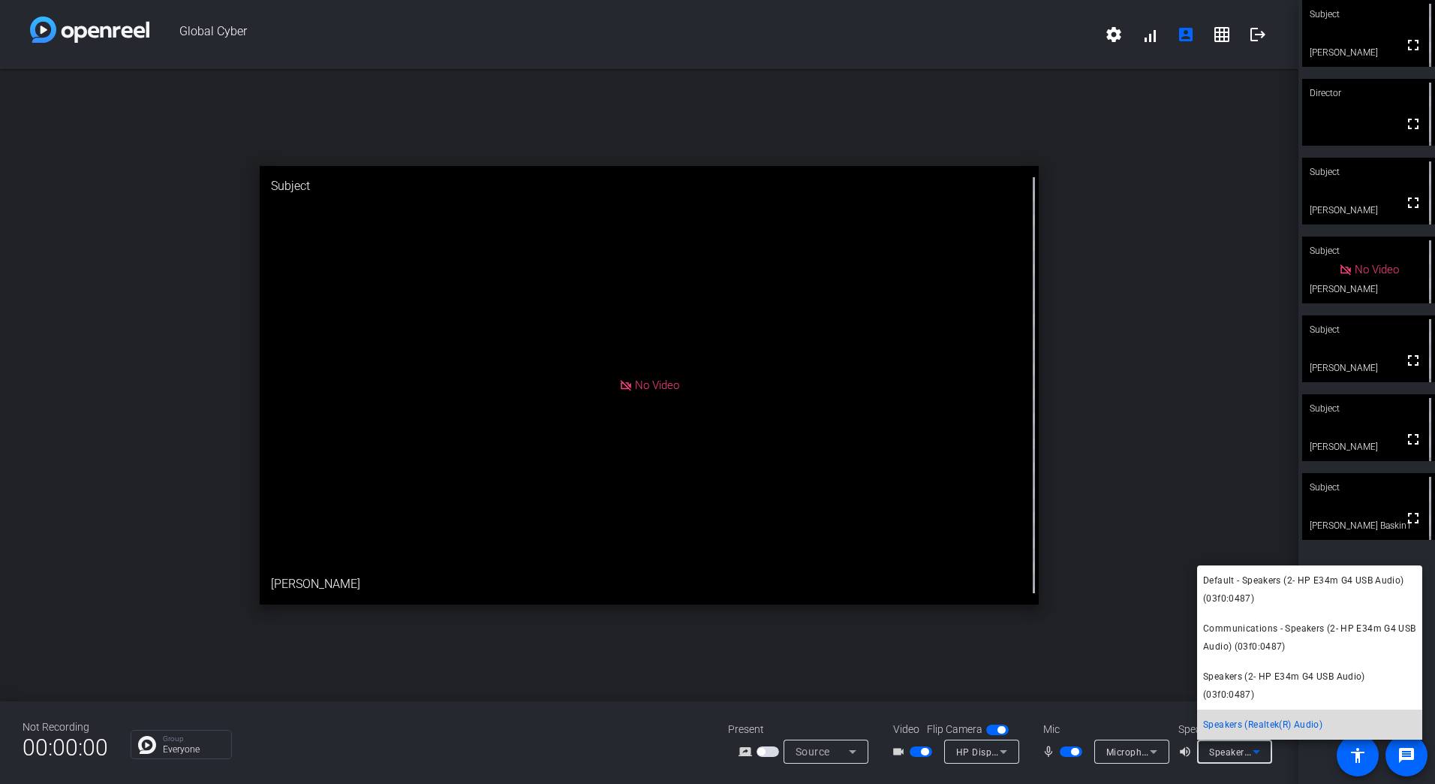
click at [1280, 730] on span "Speakers (Realtek(R) Audio)" at bounding box center [1262, 724] width 119 height 18
